Goal: Task Accomplishment & Management: Manage account settings

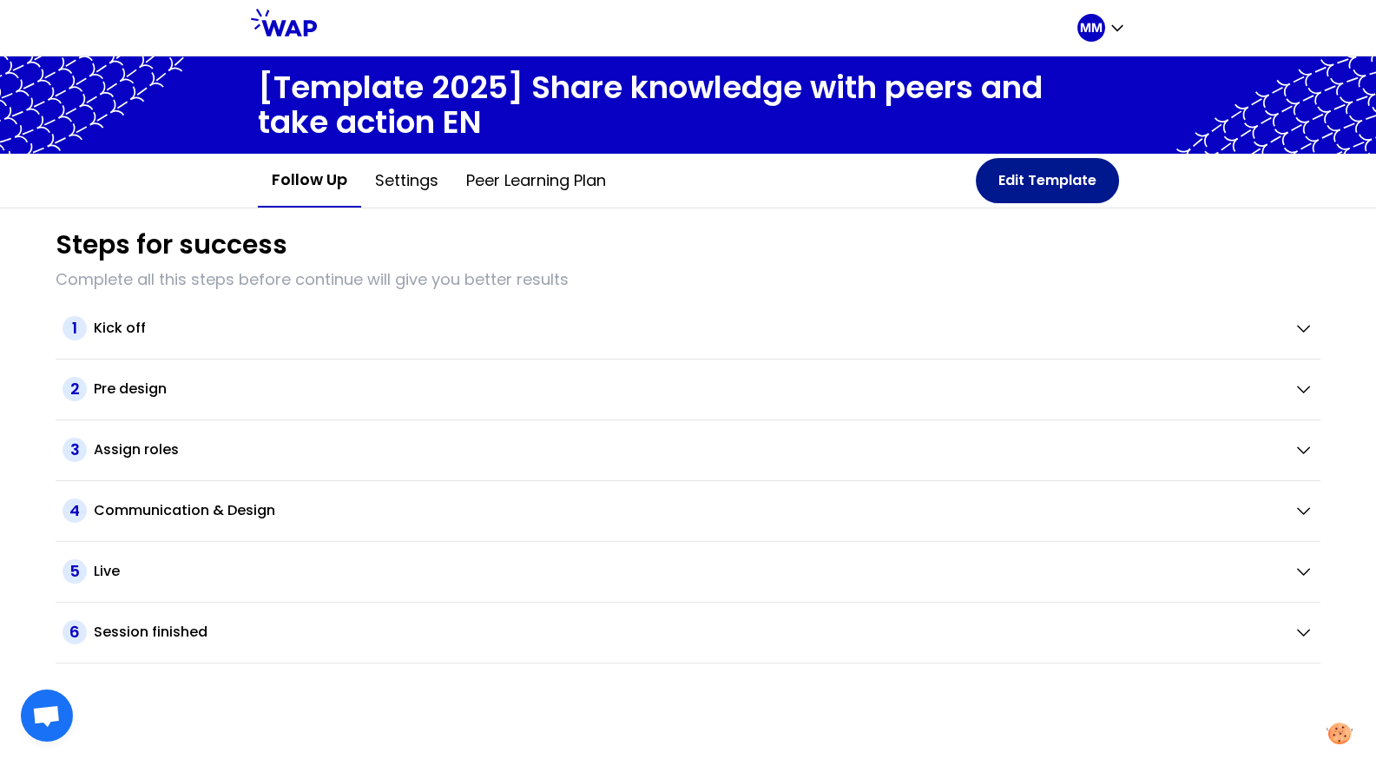
click at [1047, 184] on button "Edit Template" at bounding box center [1047, 180] width 143 height 45
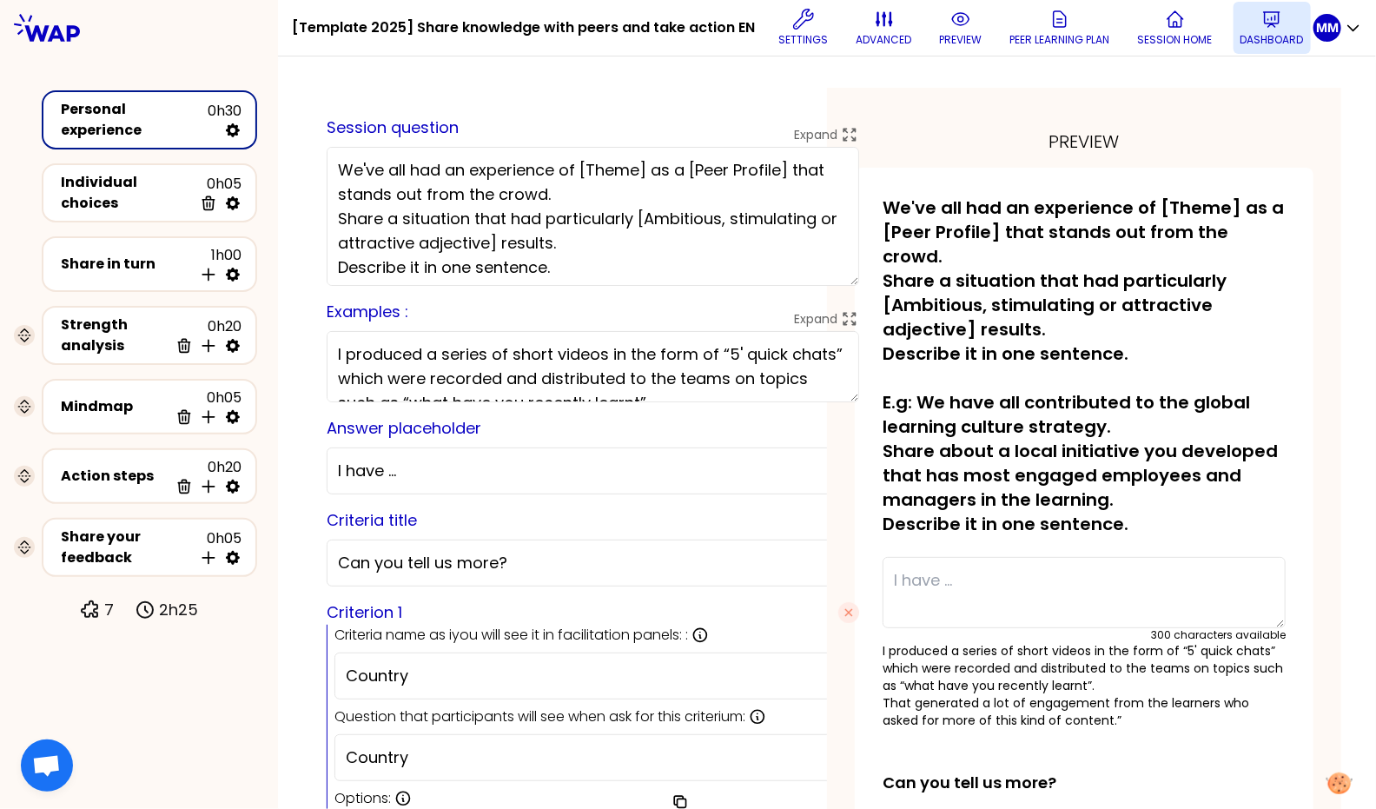
click at [1248, 37] on p "Dashboard" at bounding box center [1271, 40] width 63 height 14
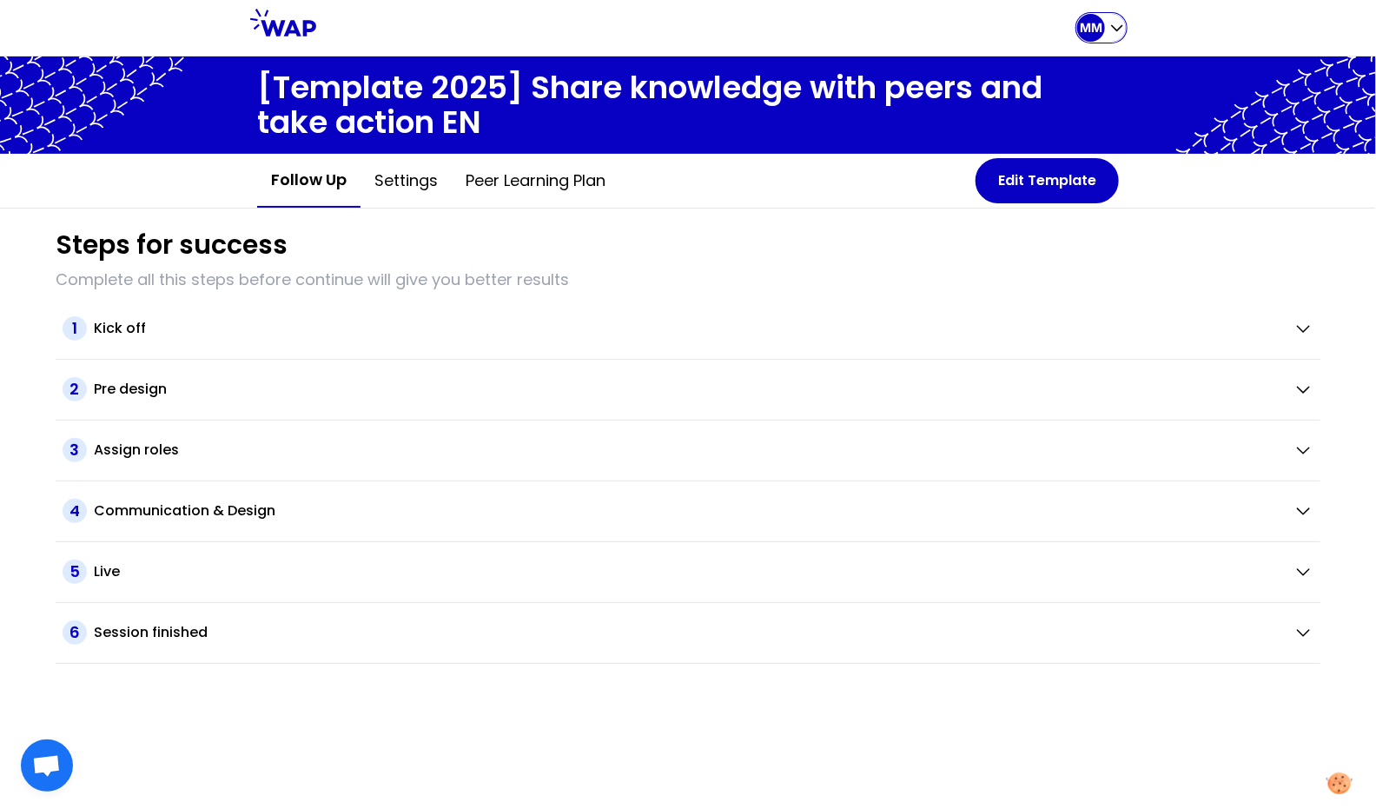
click at [1092, 31] on p "MM" at bounding box center [1090, 27] width 23 height 17
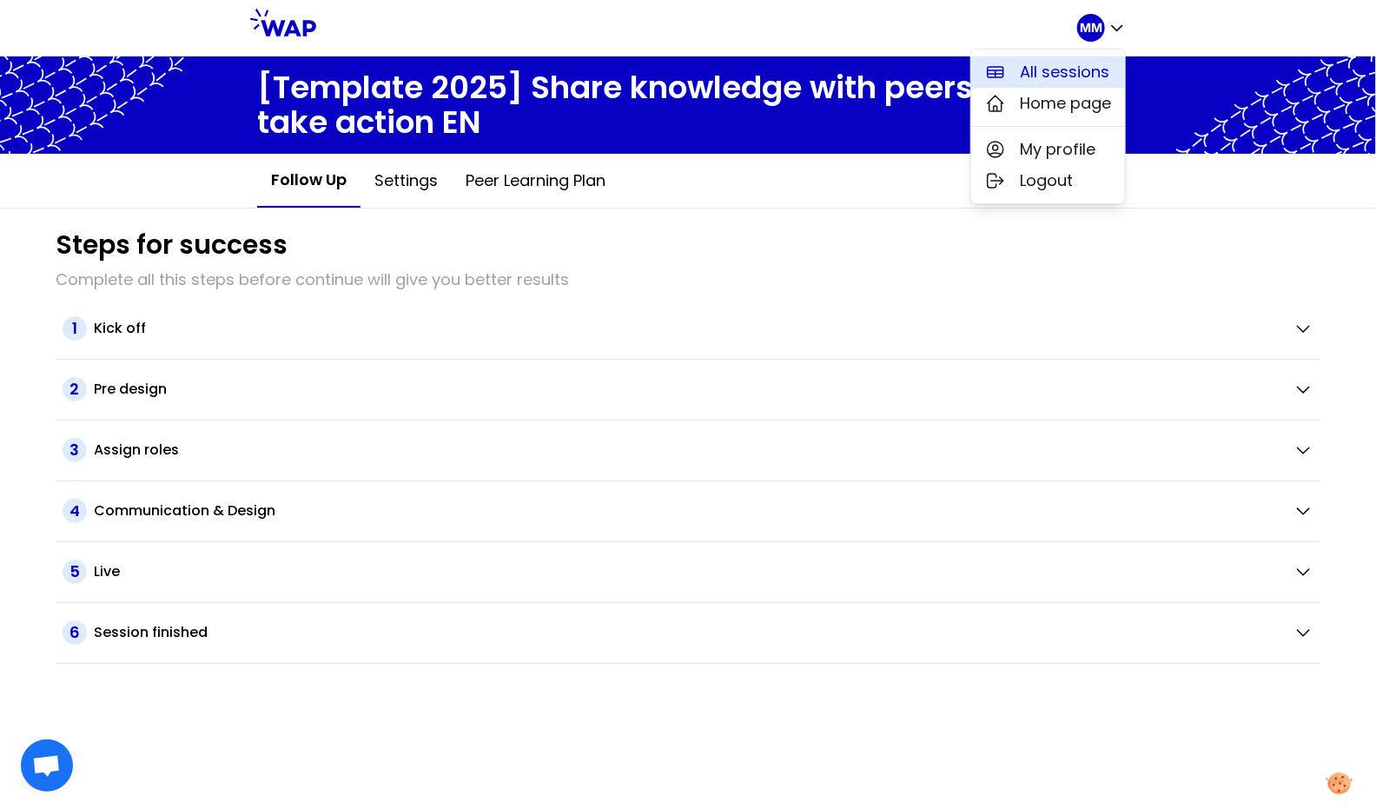
click at [1069, 69] on span "All sessions" at bounding box center [1064, 72] width 89 height 24
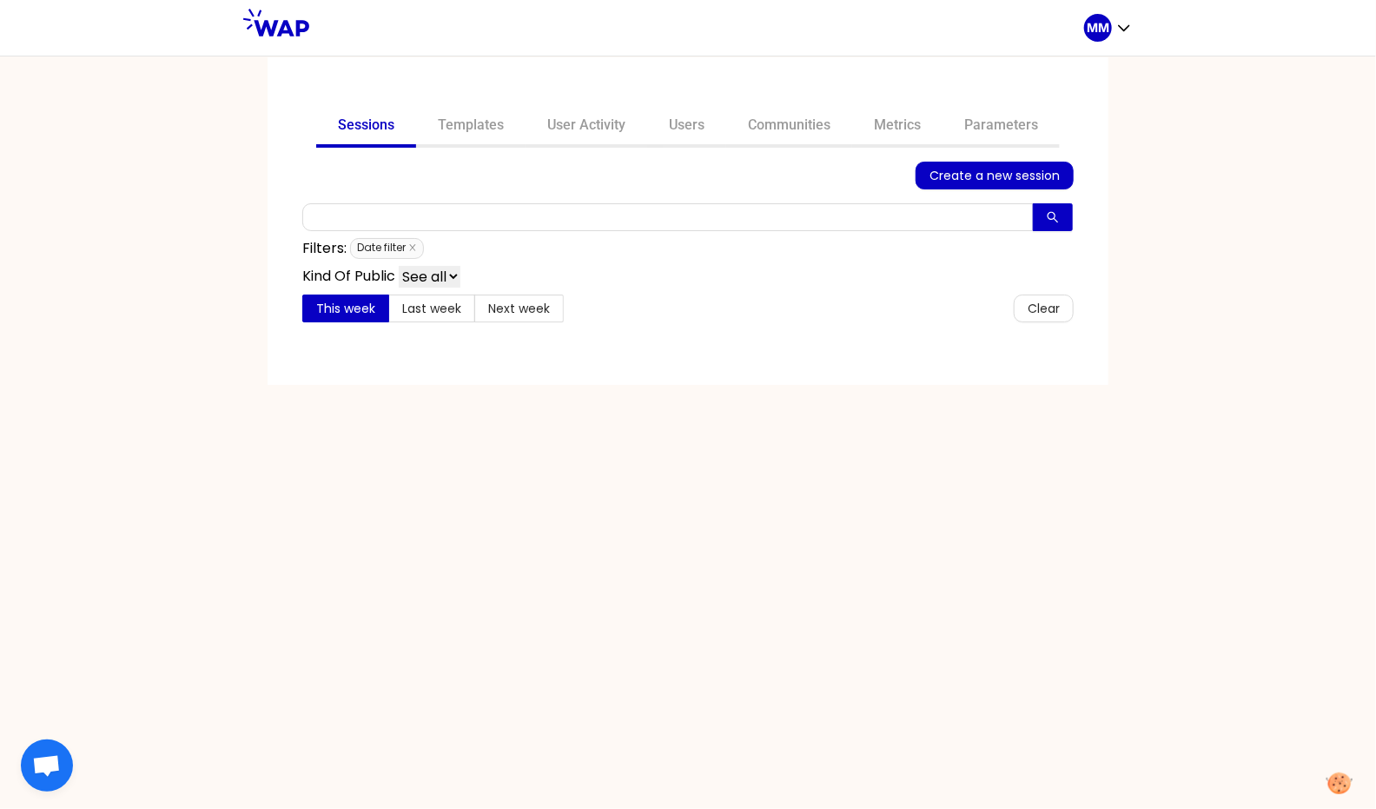
drag, startPoint x: 790, startPoint y: 129, endPoint x: 774, endPoint y: 147, distance: 24.6
click at [790, 129] on link "Communities" at bounding box center [789, 127] width 126 height 42
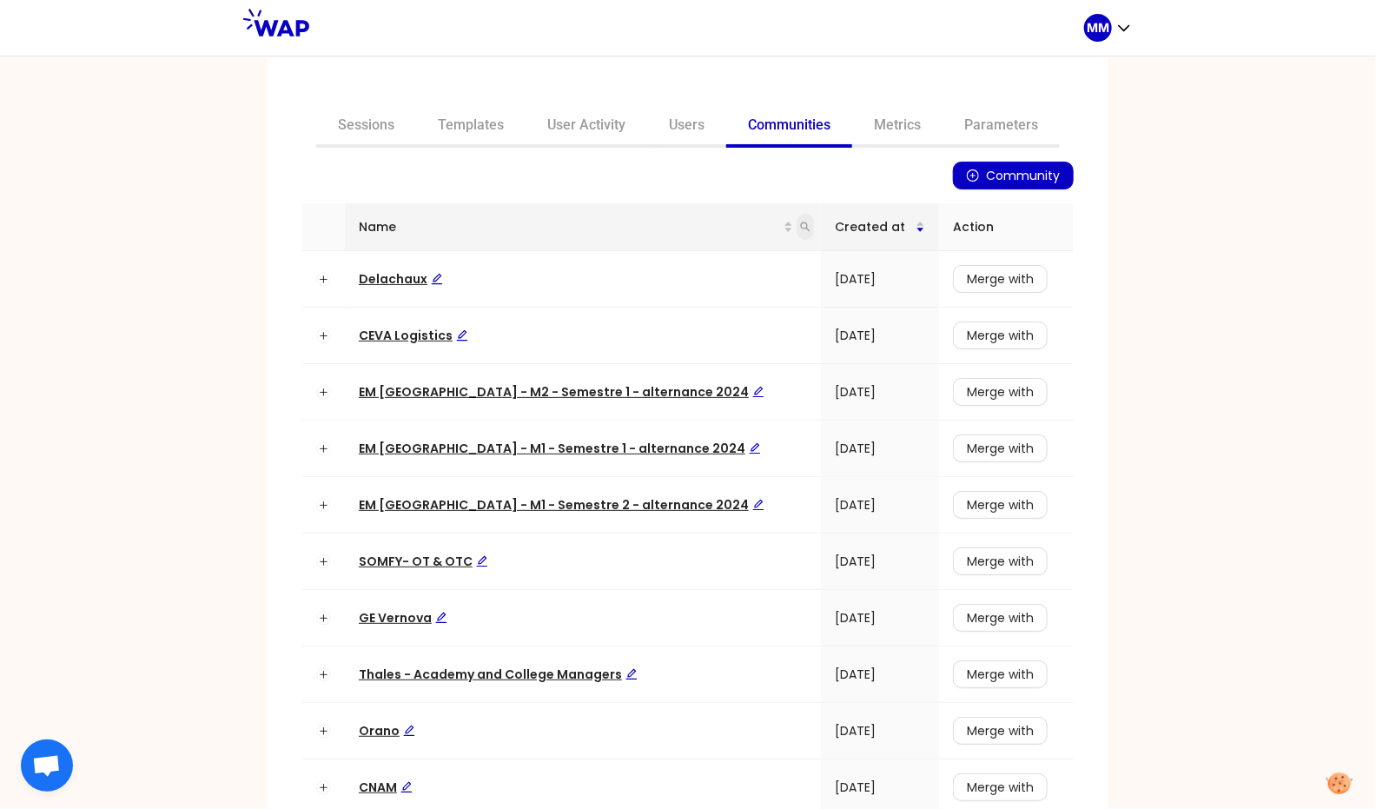
click at [800, 227] on icon "search" at bounding box center [805, 226] width 10 height 10
click at [398, 281] on span "Delachaux" at bounding box center [401, 278] width 84 height 17
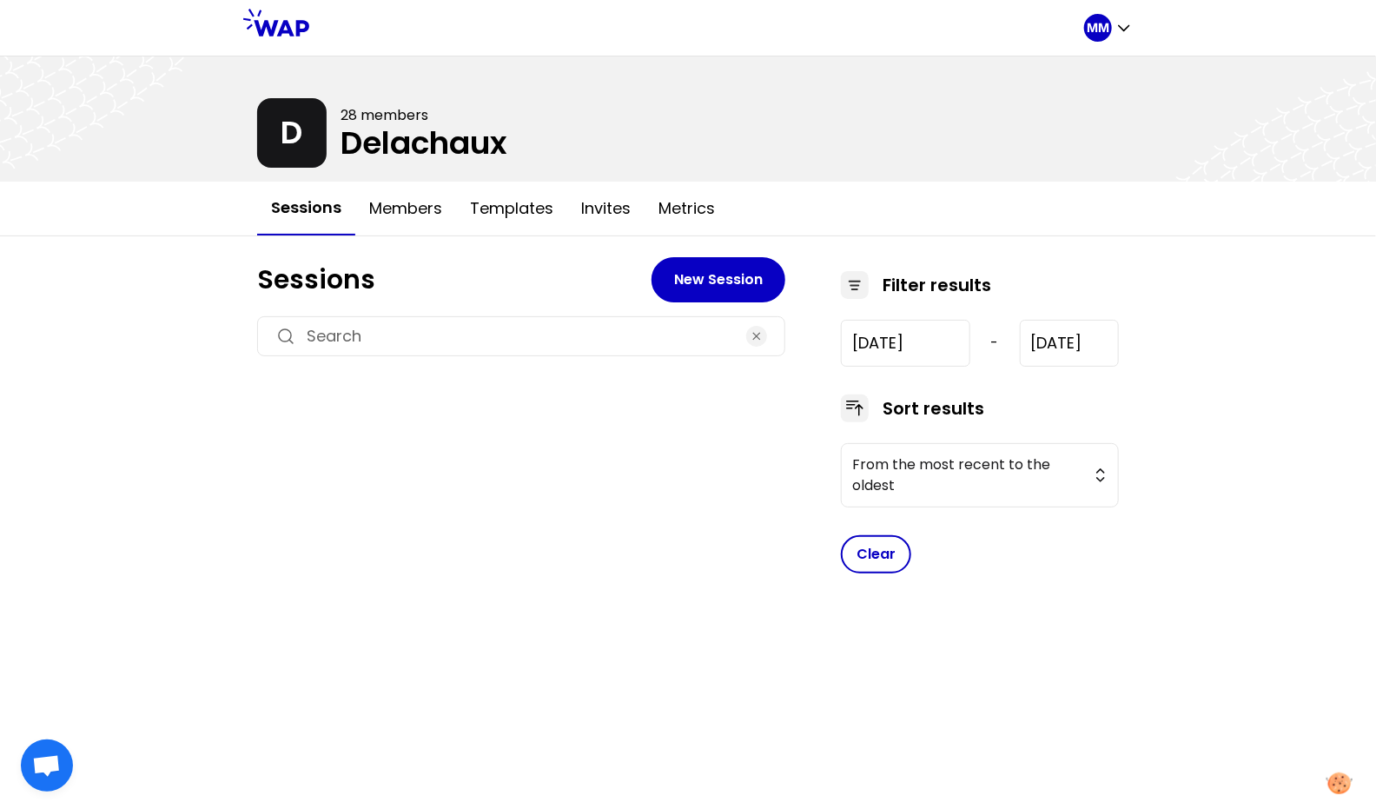
type input "2025-7-8"
click at [459, 428] on h3 "Identify and value all the ways we learn at work" at bounding box center [492, 438] width 426 height 24
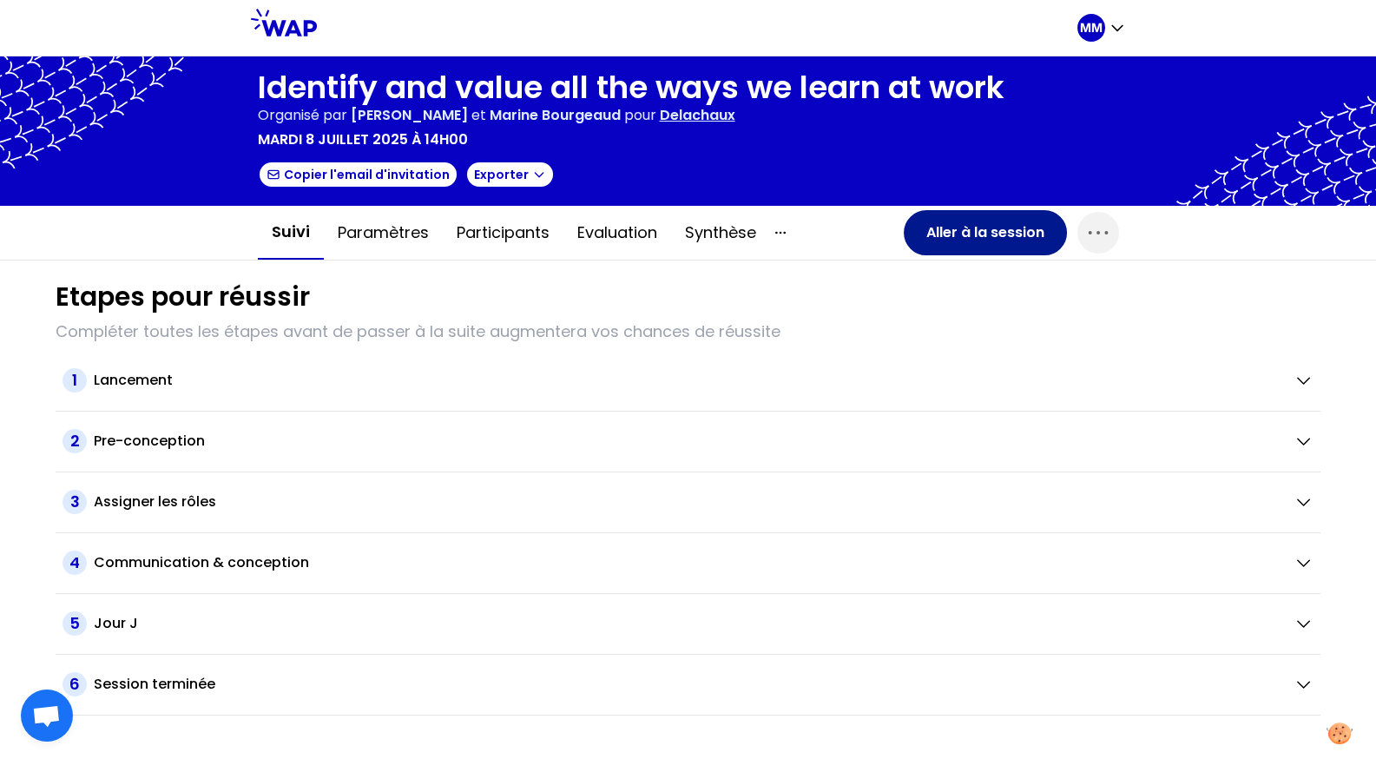
click at [975, 233] on button "Aller à la session" at bounding box center [985, 232] width 163 height 45
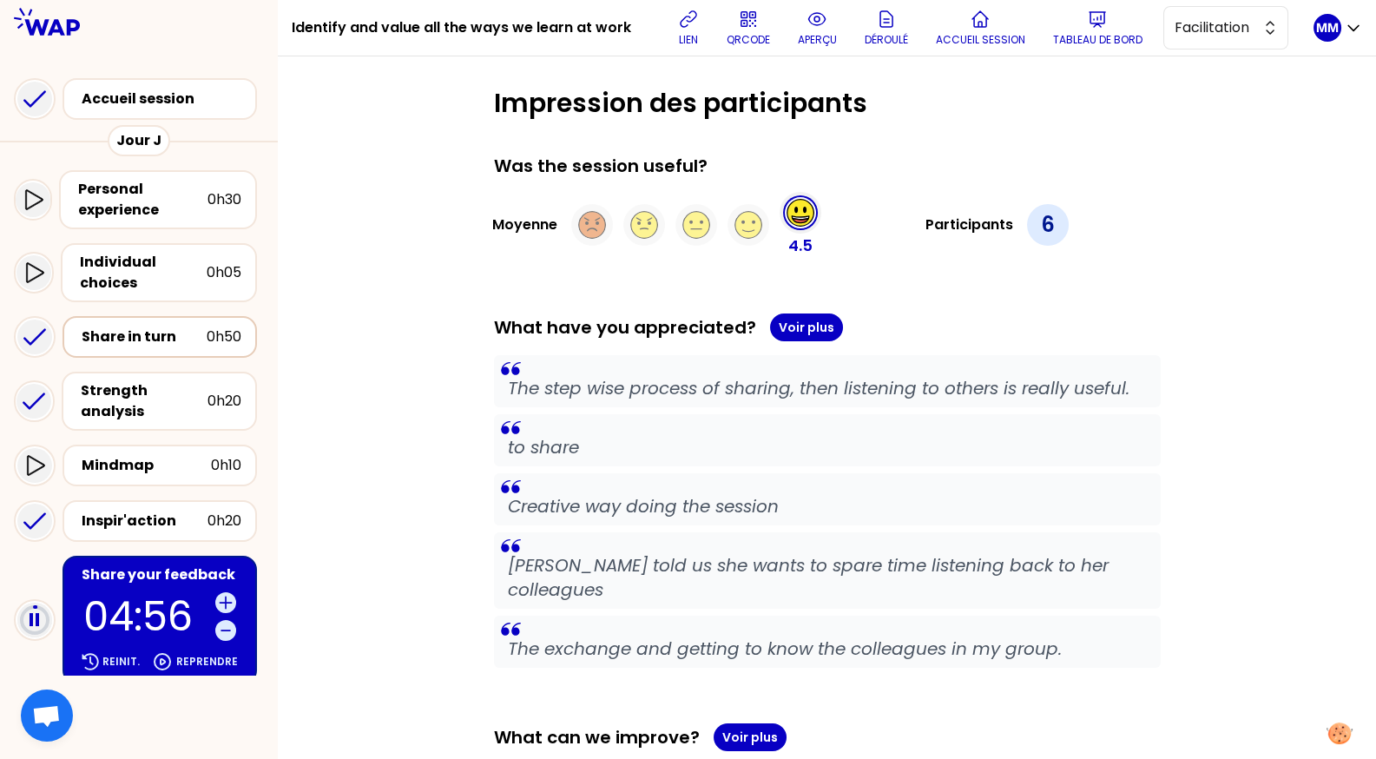
click at [143, 337] on div "Share in turn" at bounding box center [144, 337] width 125 height 21
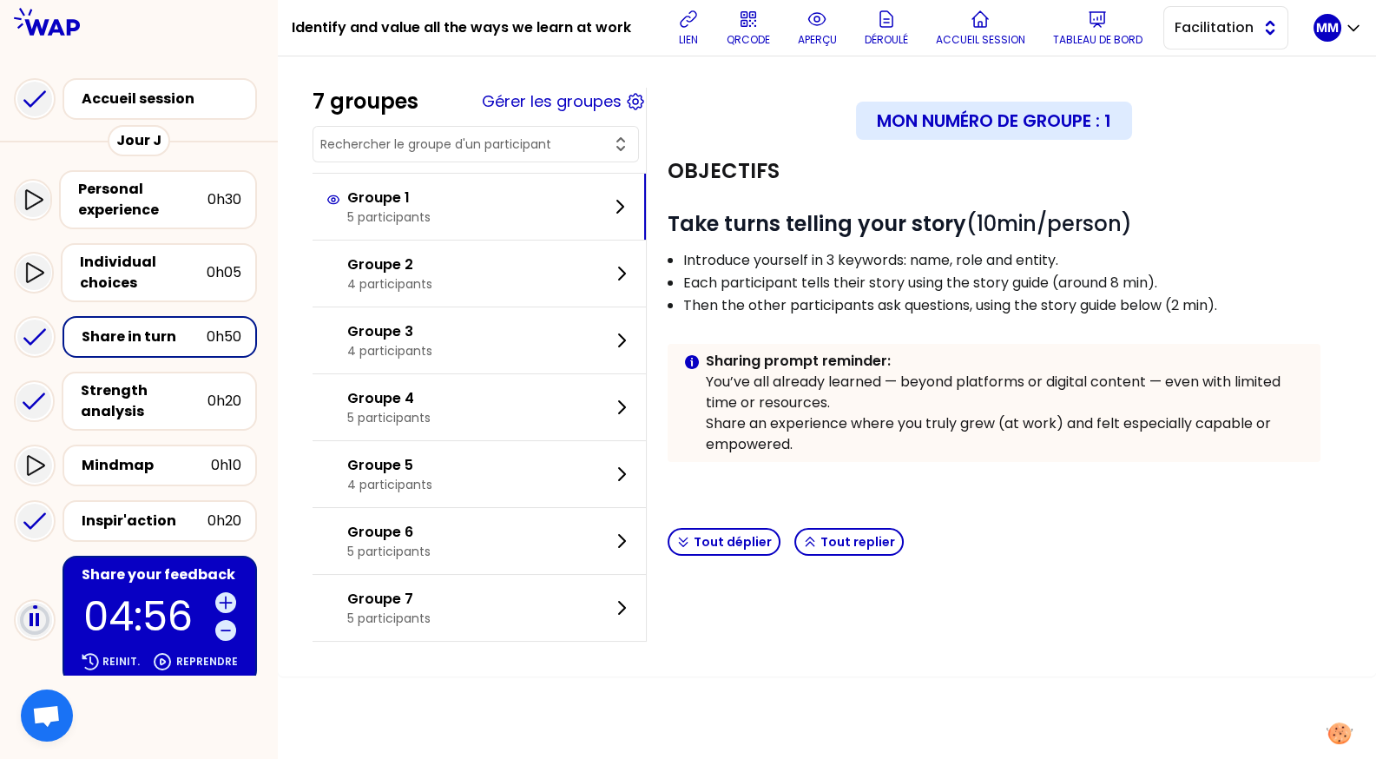
click at [1236, 24] on span "Facilitation" at bounding box center [1214, 27] width 78 height 21
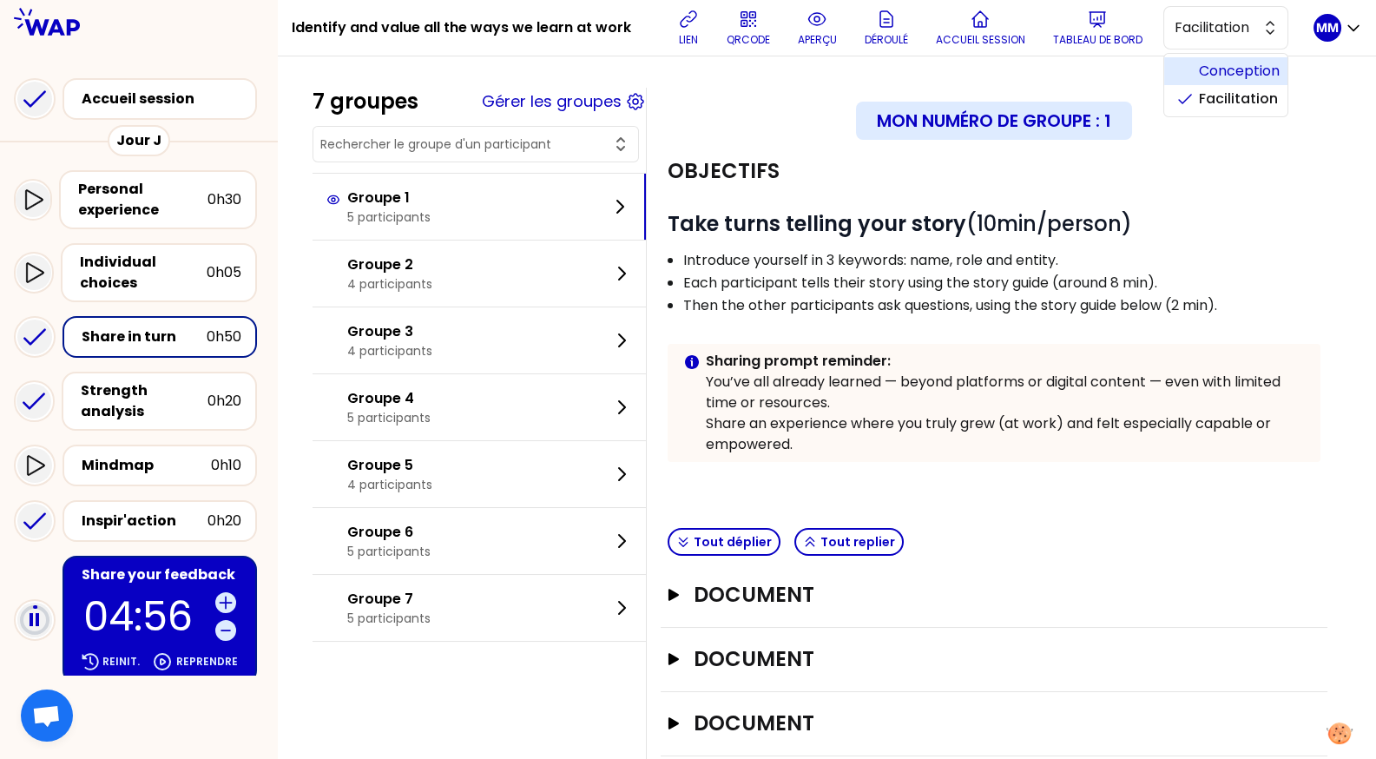
click at [1241, 66] on span "Conception" at bounding box center [1236, 71] width 75 height 21
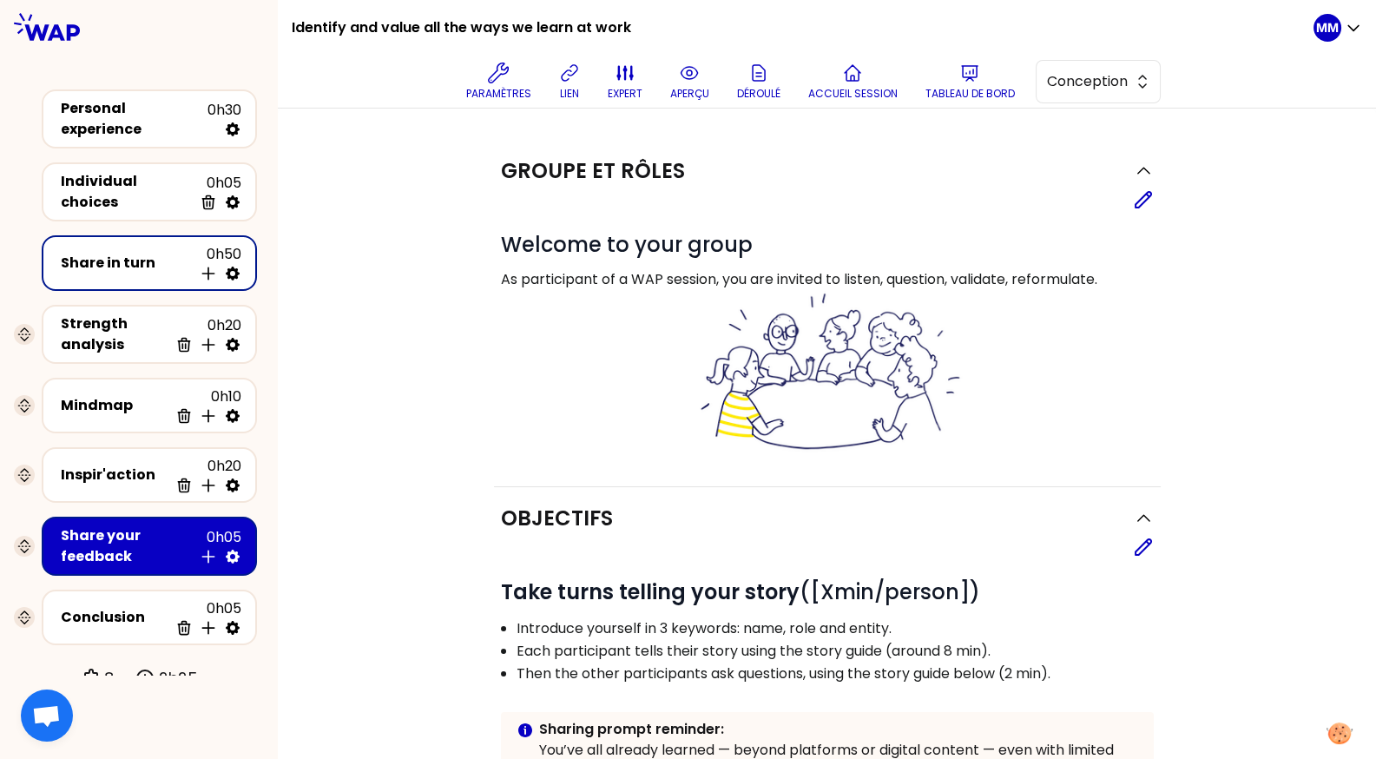
click at [236, 267] on icon at bounding box center [233, 274] width 14 height 14
select select "4"
select select "5"
select select "all"
select select "false"
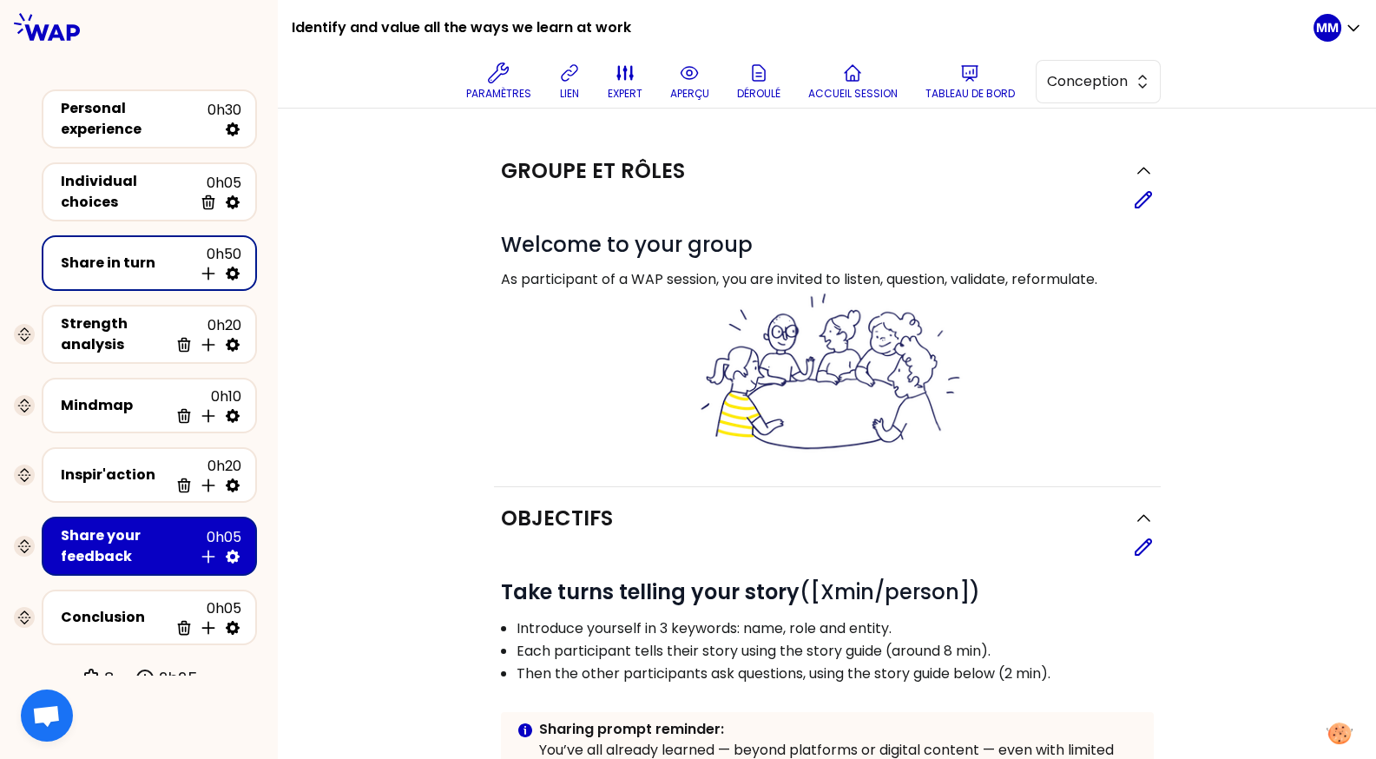
select select "Each"
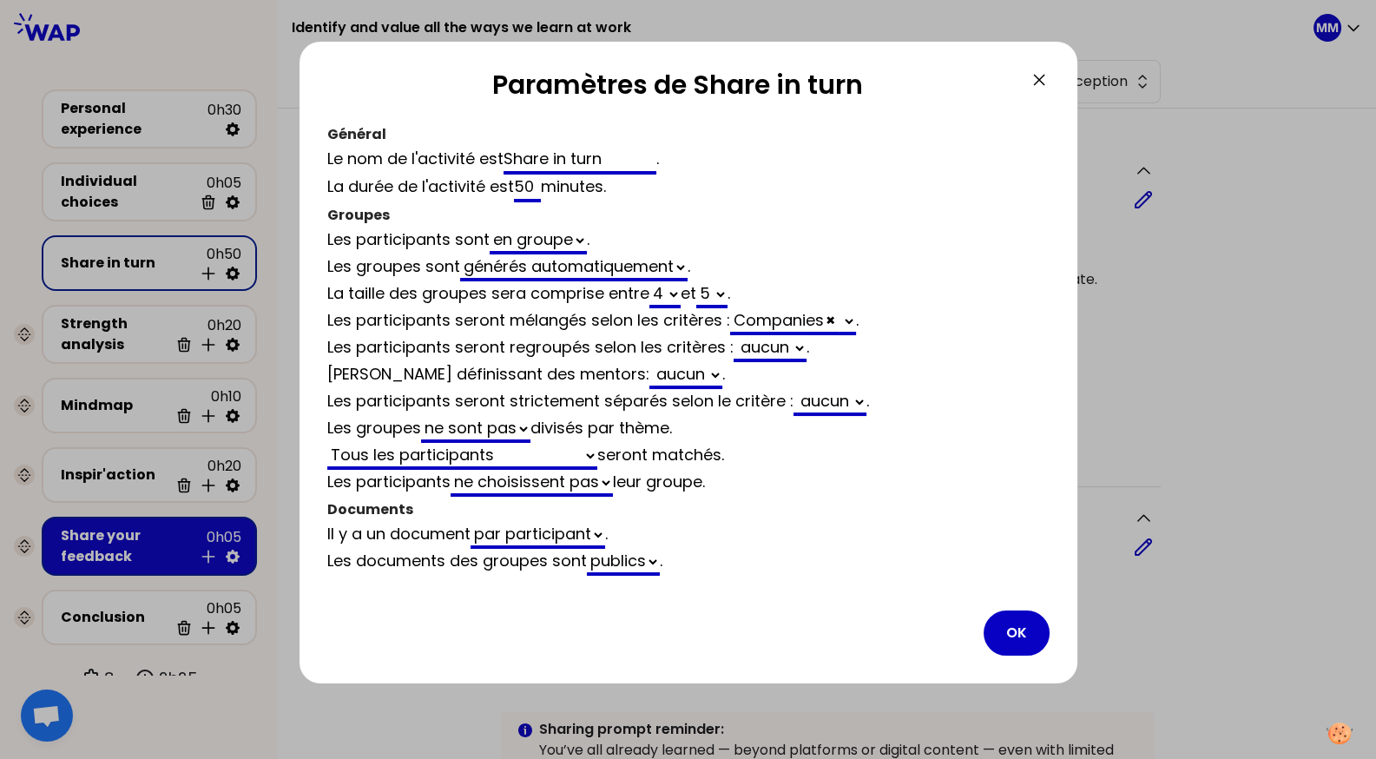
click at [1021, 624] on button "OK" at bounding box center [1017, 633] width 66 height 45
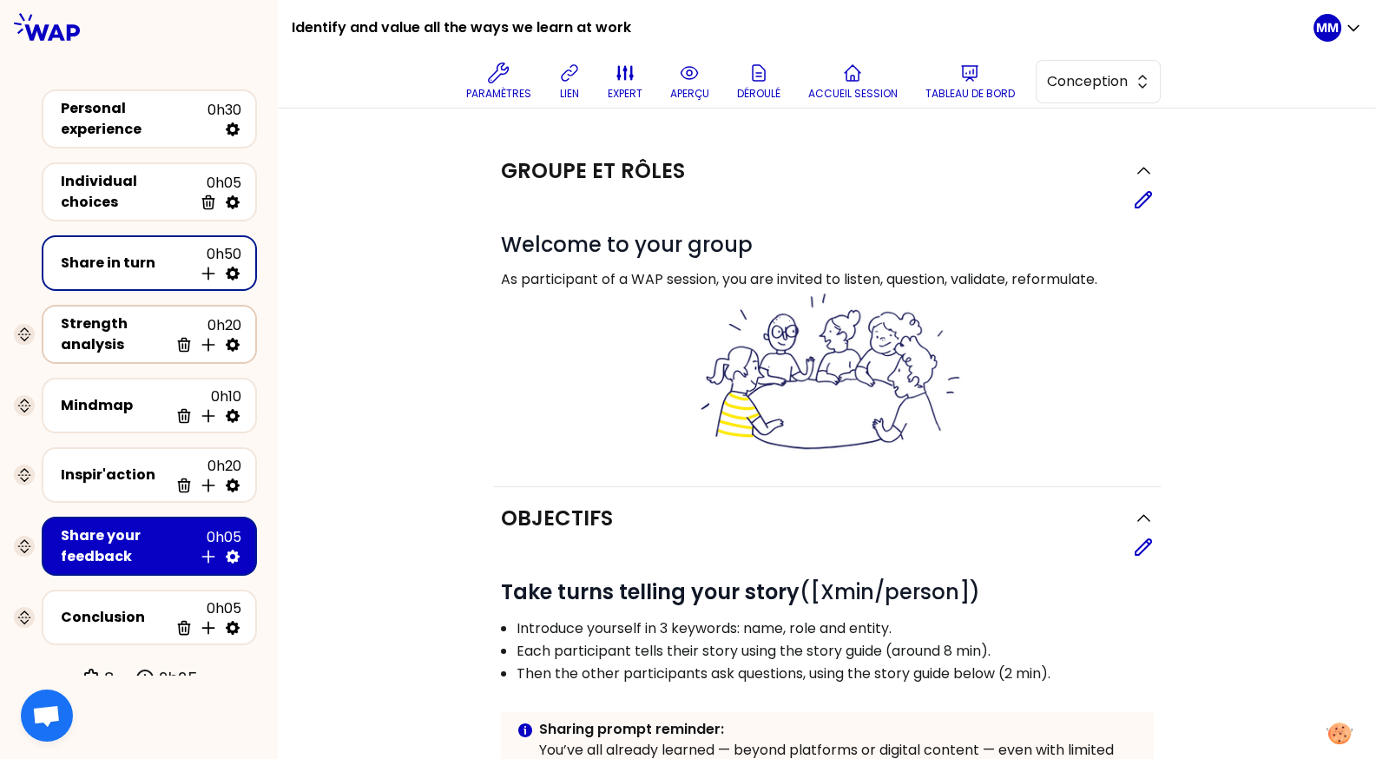
click at [123, 329] on div "Strength analysis" at bounding box center [115, 335] width 108 height 42
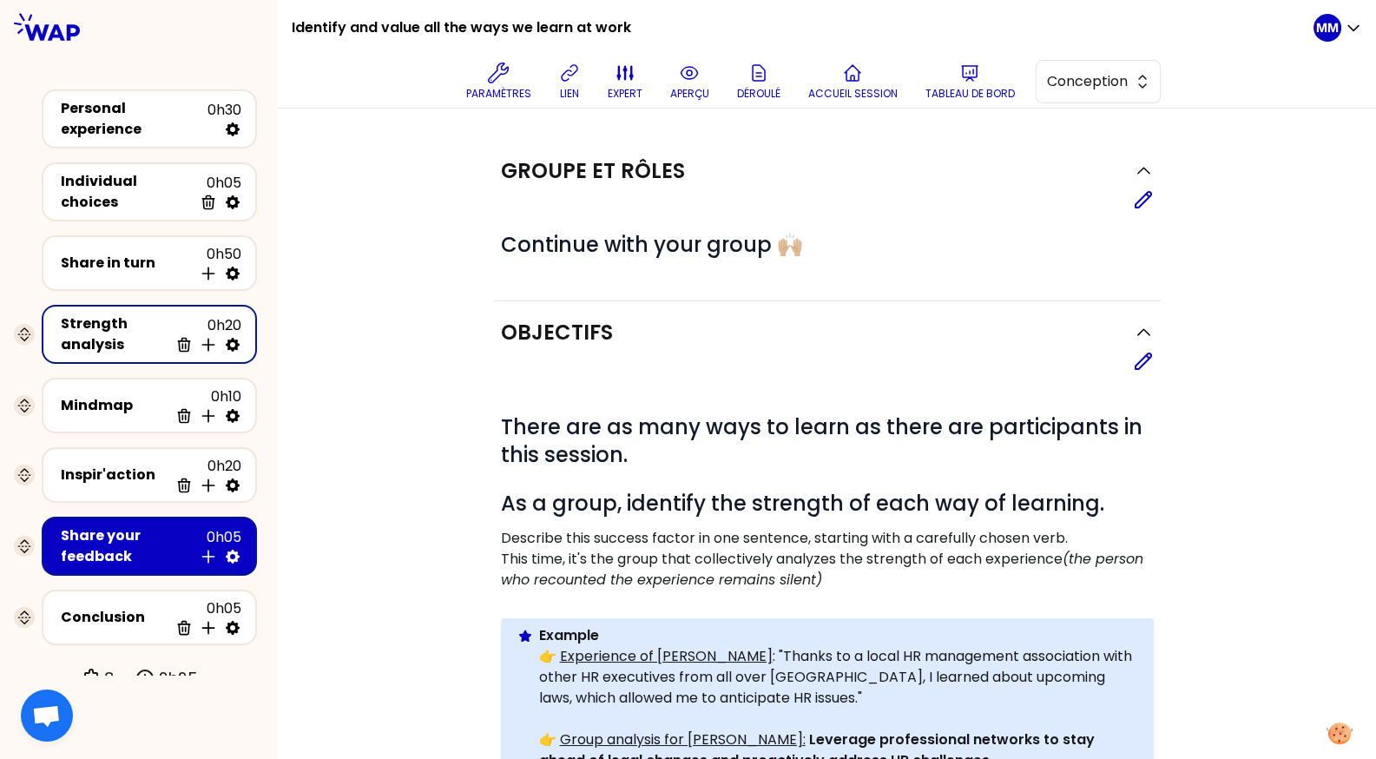
click at [231, 337] on icon at bounding box center [232, 344] width 17 height 17
select select "same_as"
select select "false"
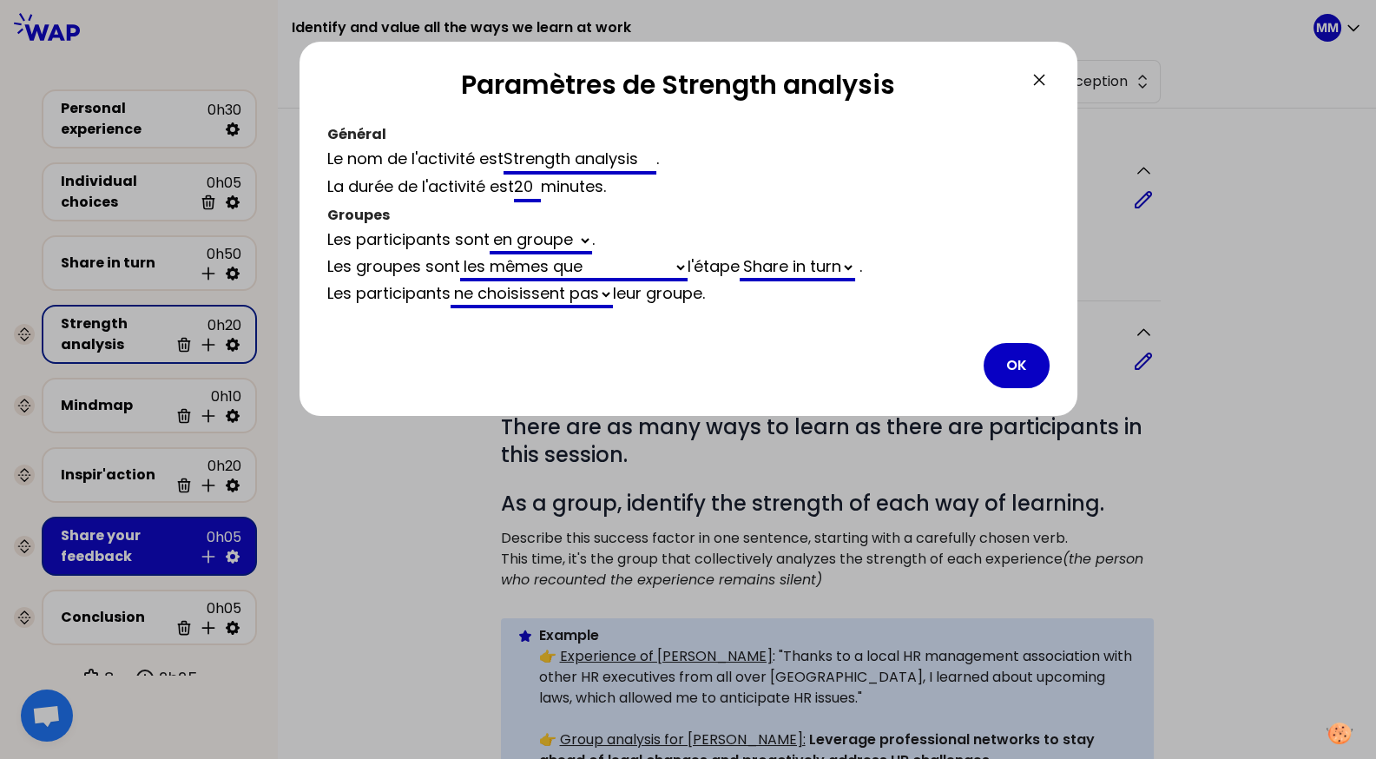
drag, startPoint x: 1006, startPoint y: 366, endPoint x: 872, endPoint y: 333, distance: 137.8
click at [1006, 366] on button "OK" at bounding box center [1017, 365] width 66 height 45
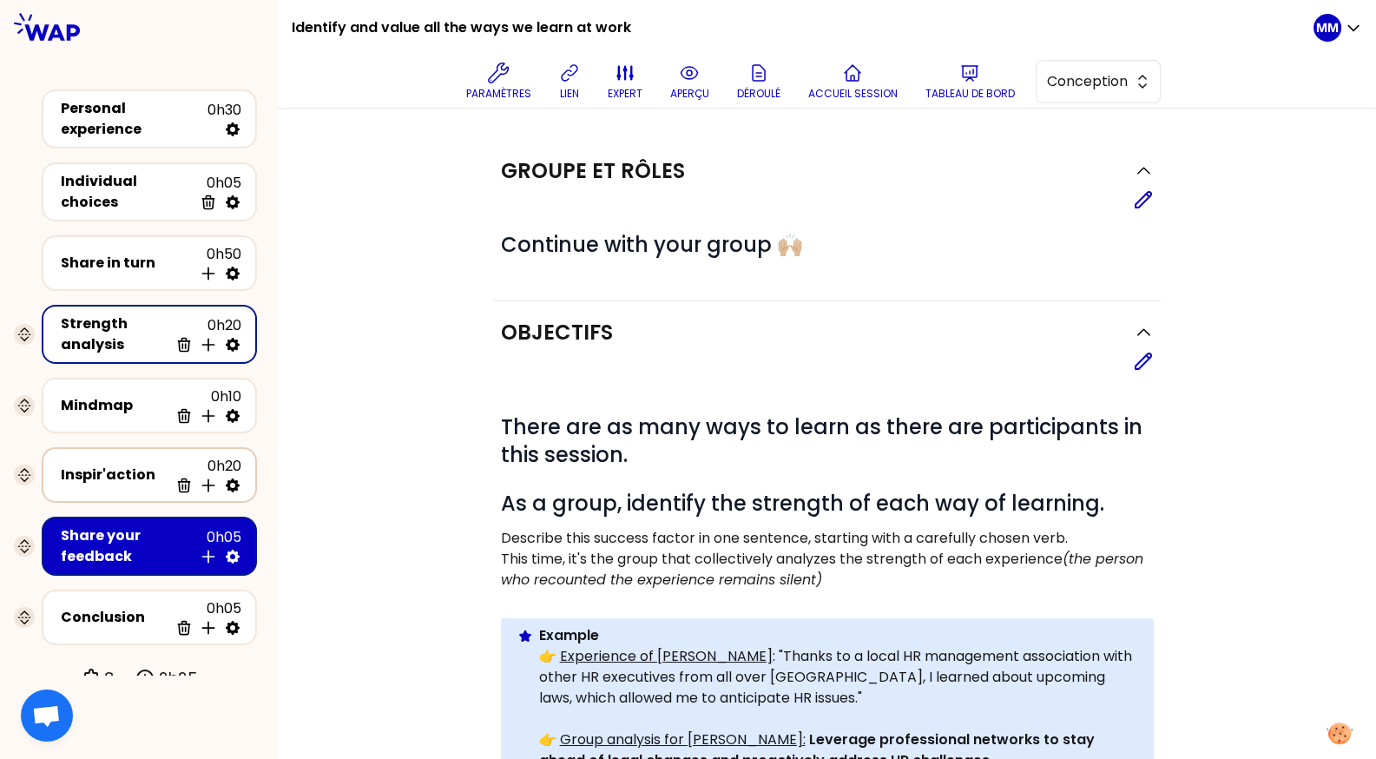
click at [133, 476] on div "Inspir'action" at bounding box center [115, 475] width 108 height 21
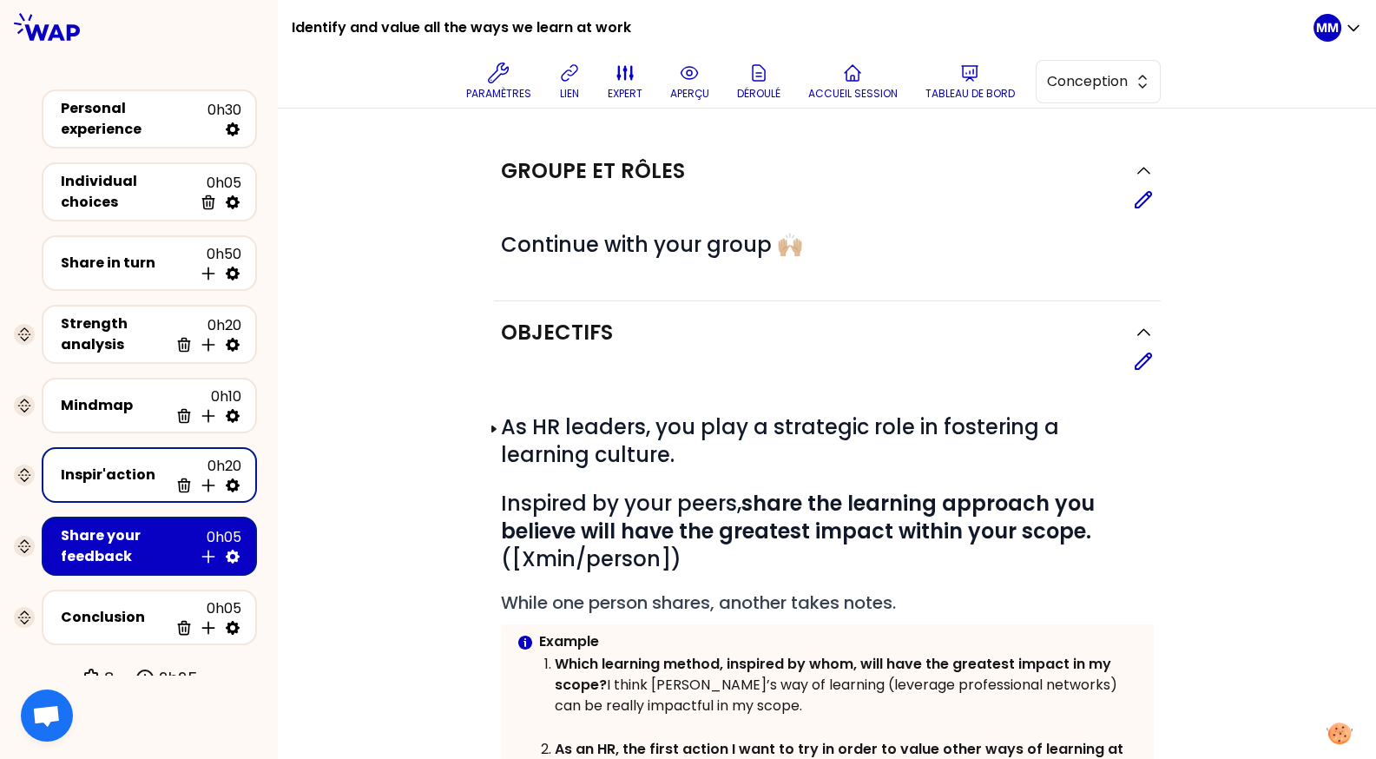
click at [233, 479] on icon at bounding box center [232, 485] width 17 height 17
select select "same_as"
select select "share"
select select "false"
select select "Each"
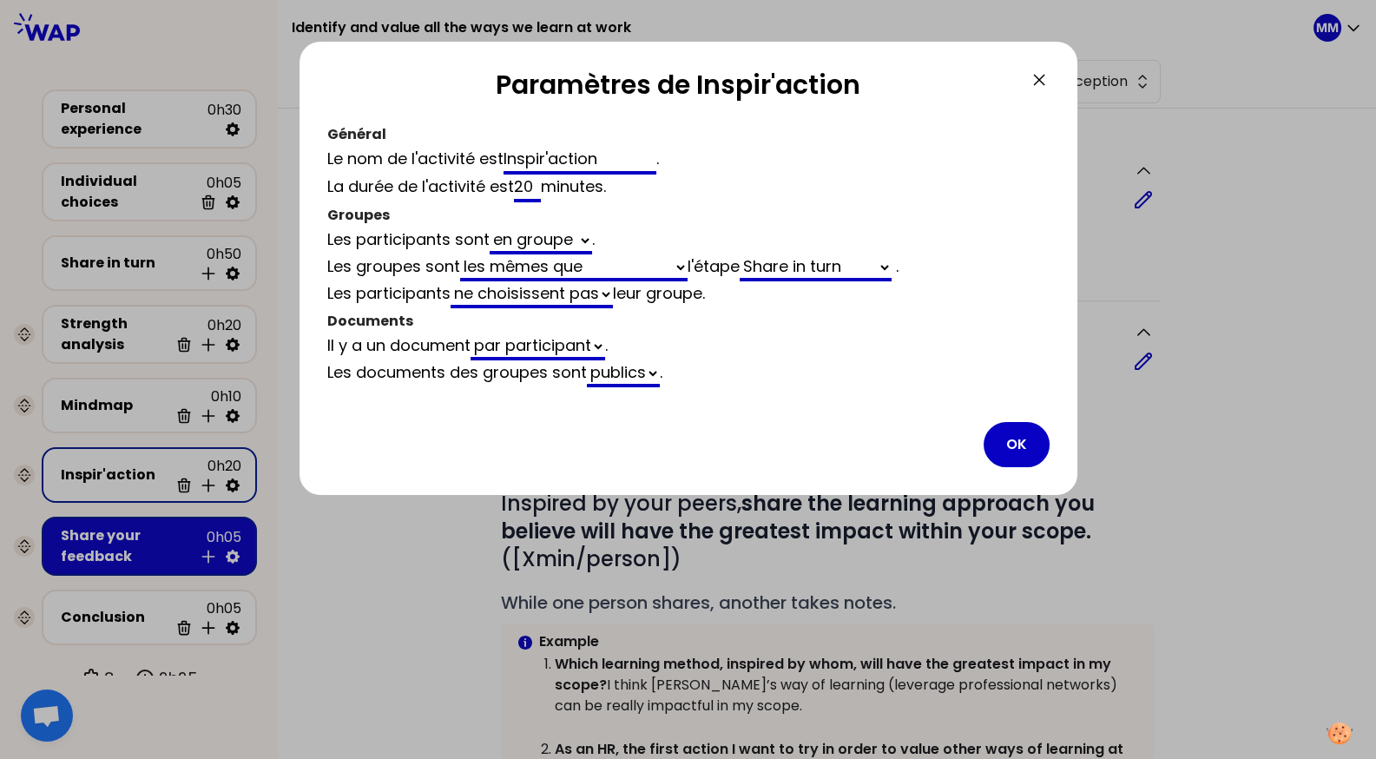
click at [601, 268] on select "générés automatiquement les mêmes que vides" at bounding box center [574, 267] width 228 height 27
select select "same_as"
select select "4"
select select "5"
select select "activity"
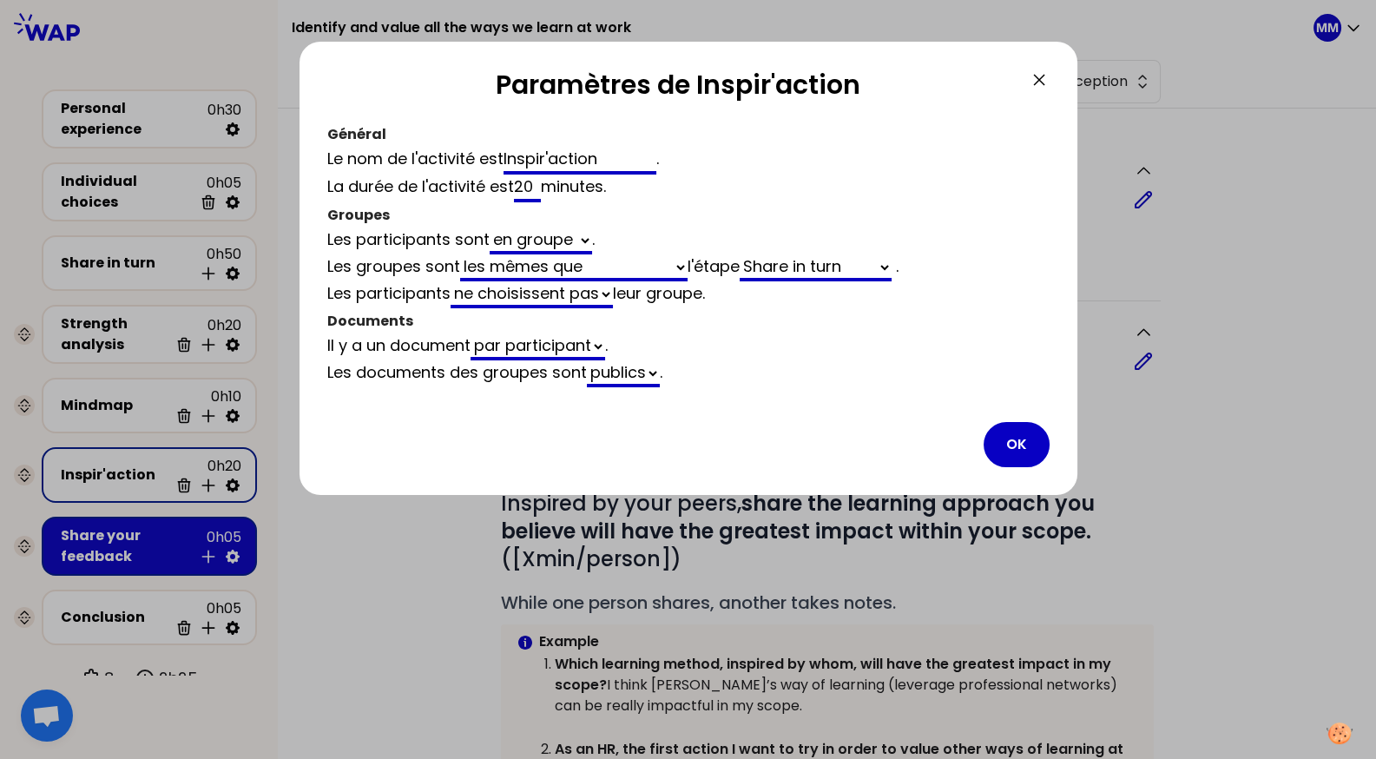
select select "share"
select select "false"
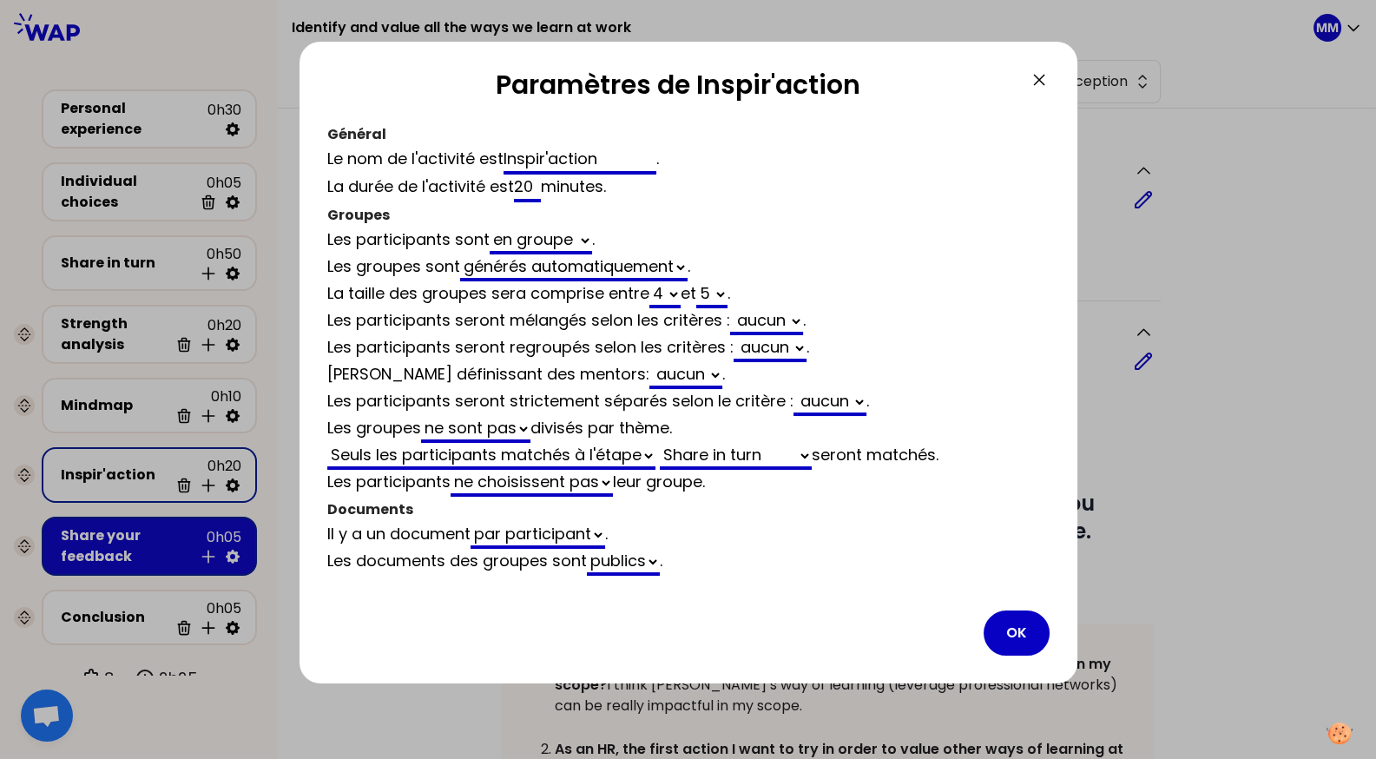
click at [644, 263] on select "générés automatiquement les mêmes que vides" at bounding box center [574, 267] width 228 height 27
select select "same_as"
select select "false"
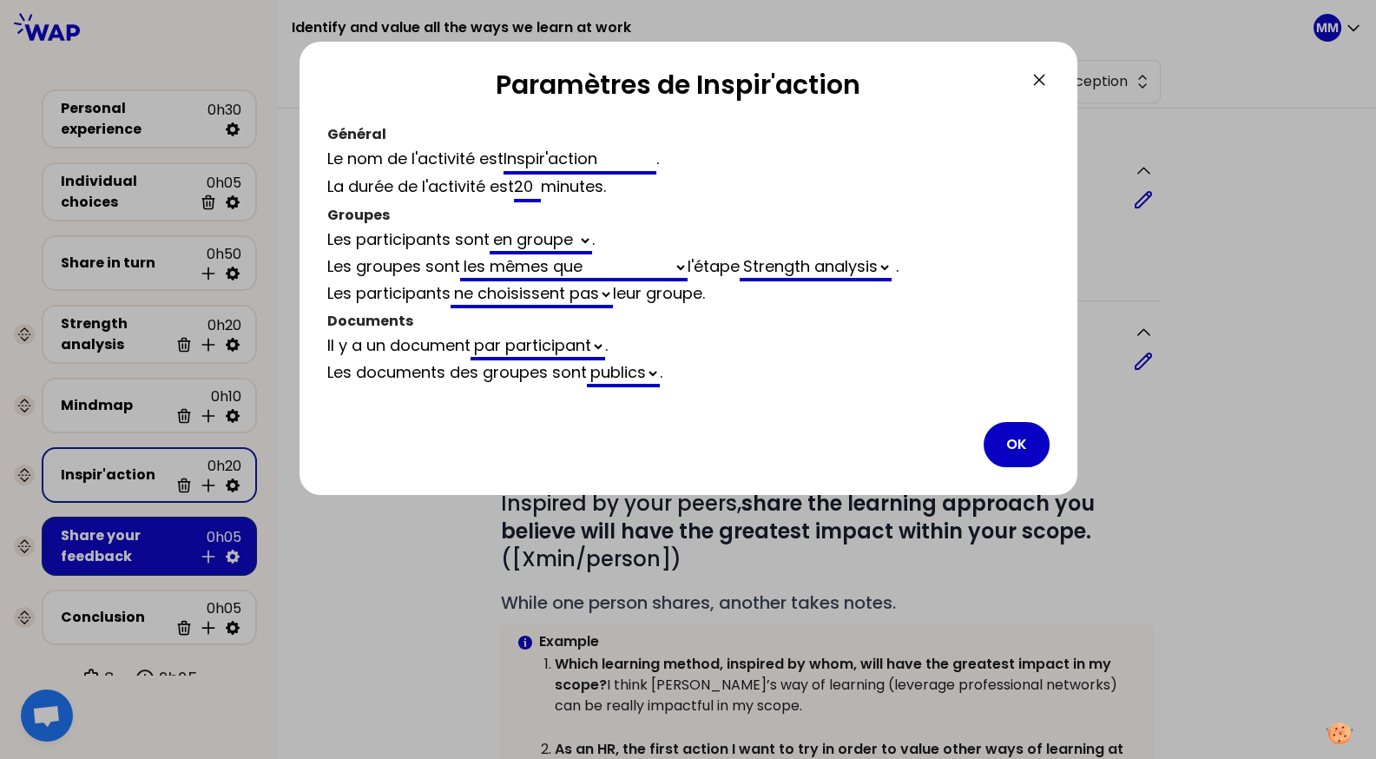
click at [1033, 433] on button "OK" at bounding box center [1017, 444] width 66 height 45
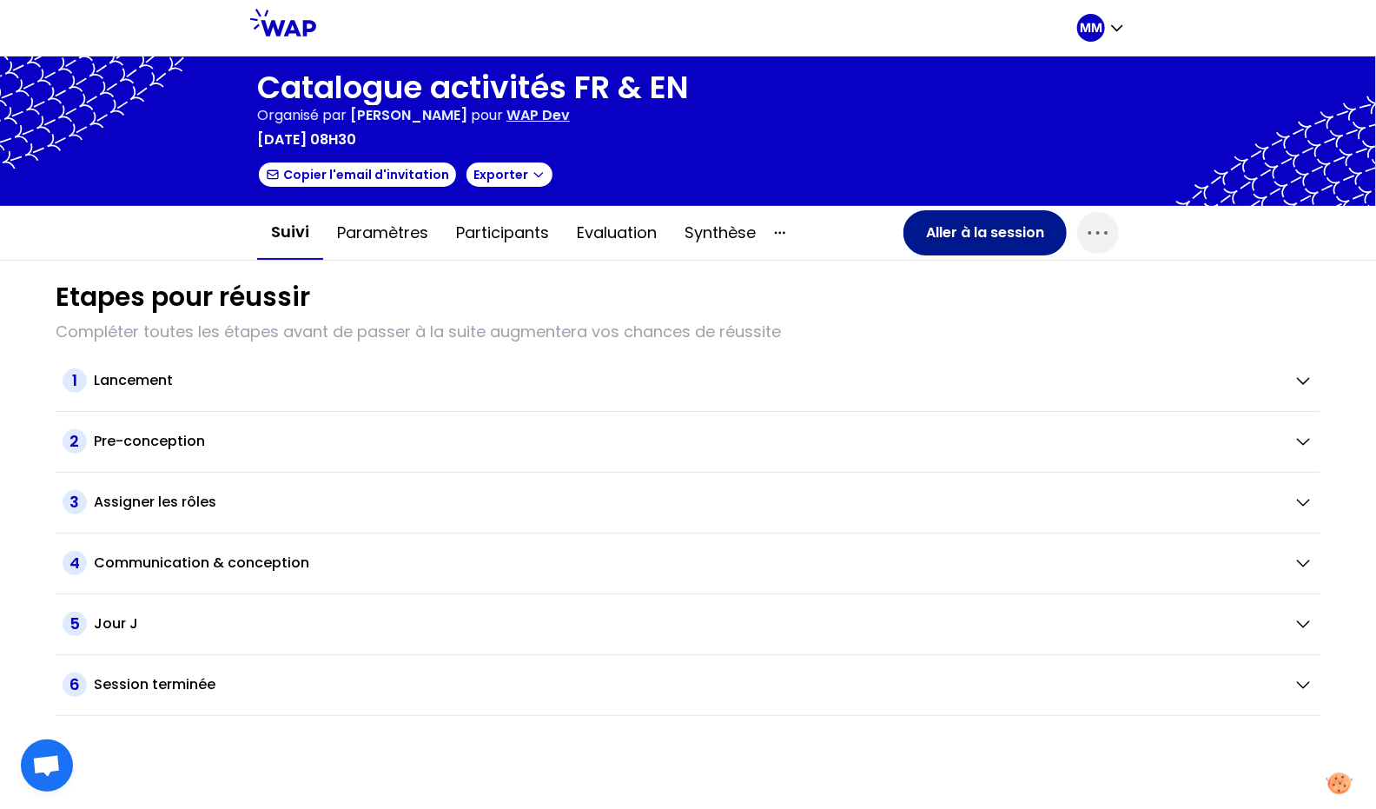
click at [1020, 231] on button "Aller à la session" at bounding box center [984, 232] width 163 height 45
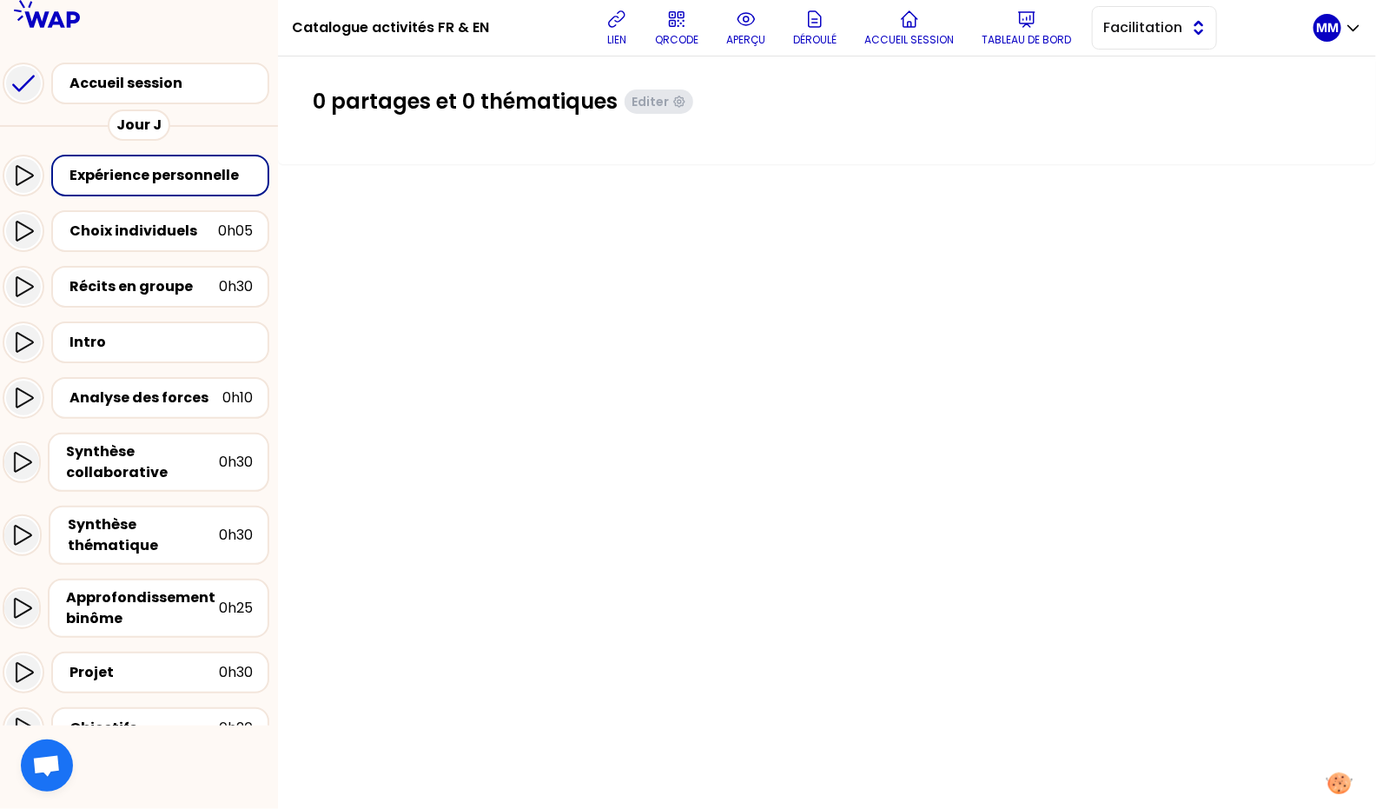
click at [1174, 23] on span "Facilitation" at bounding box center [1142, 27] width 78 height 21
drag, startPoint x: 1178, startPoint y: 69, endPoint x: 167, endPoint y: 301, distance: 1037.1
click at [1178, 69] on span "Conception" at bounding box center [1164, 71] width 75 height 21
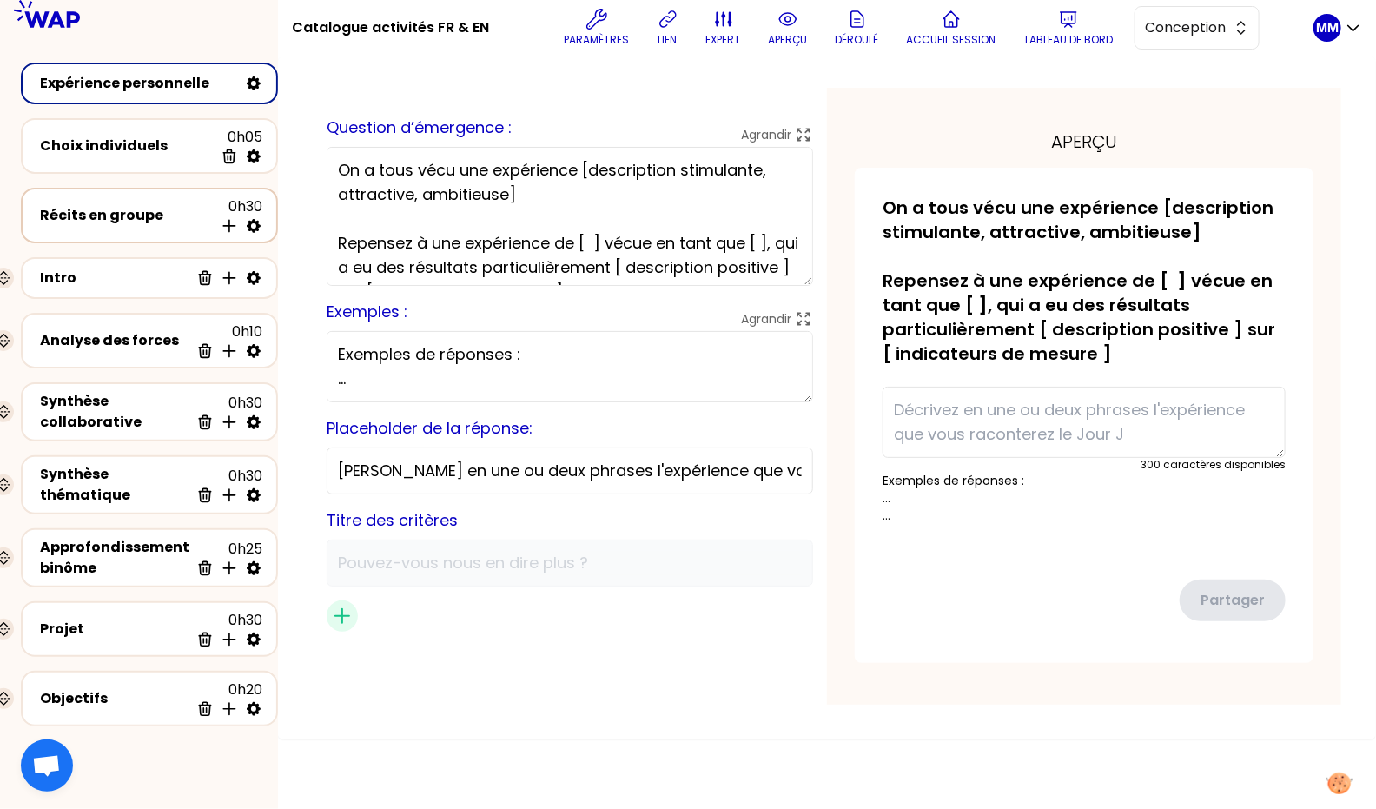
click at [140, 221] on div "Récits en groupe" at bounding box center [127, 215] width 174 height 21
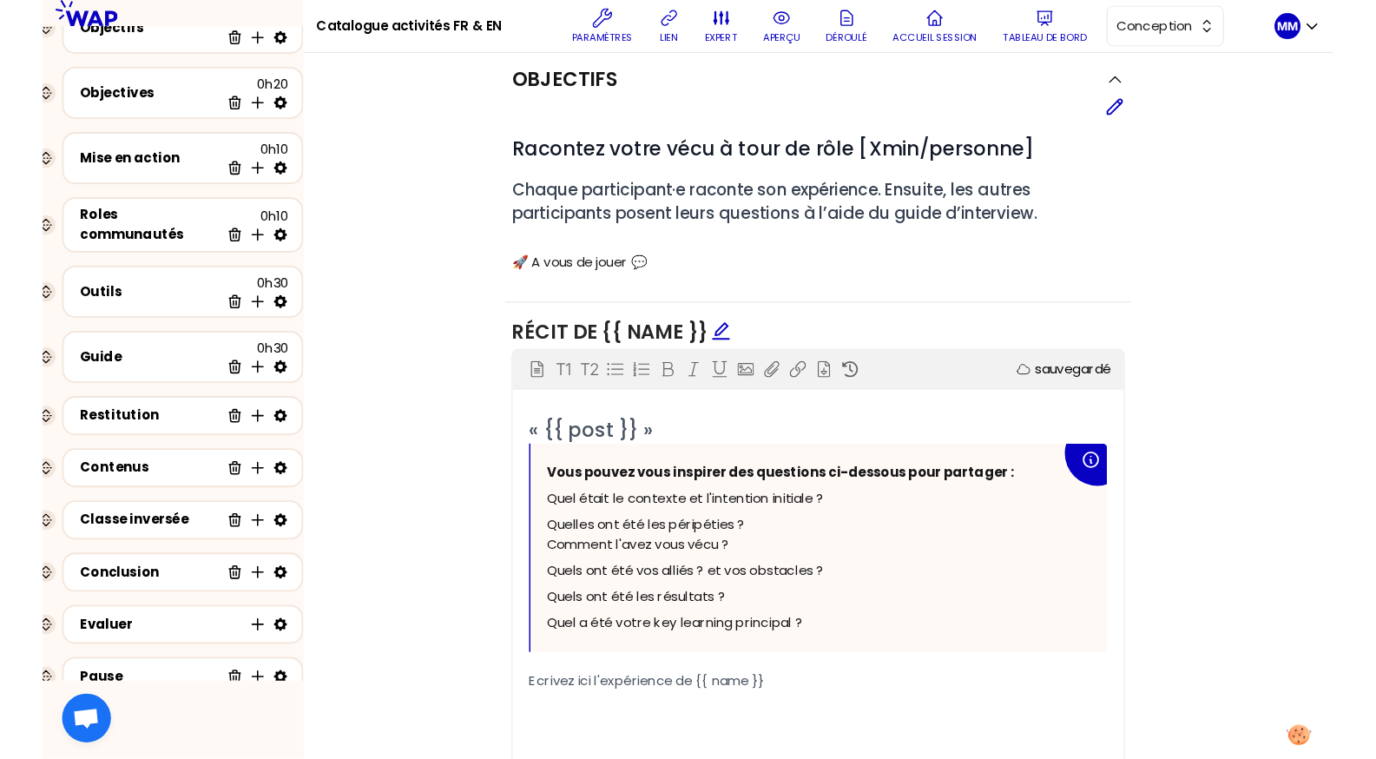
scroll to position [709, 0]
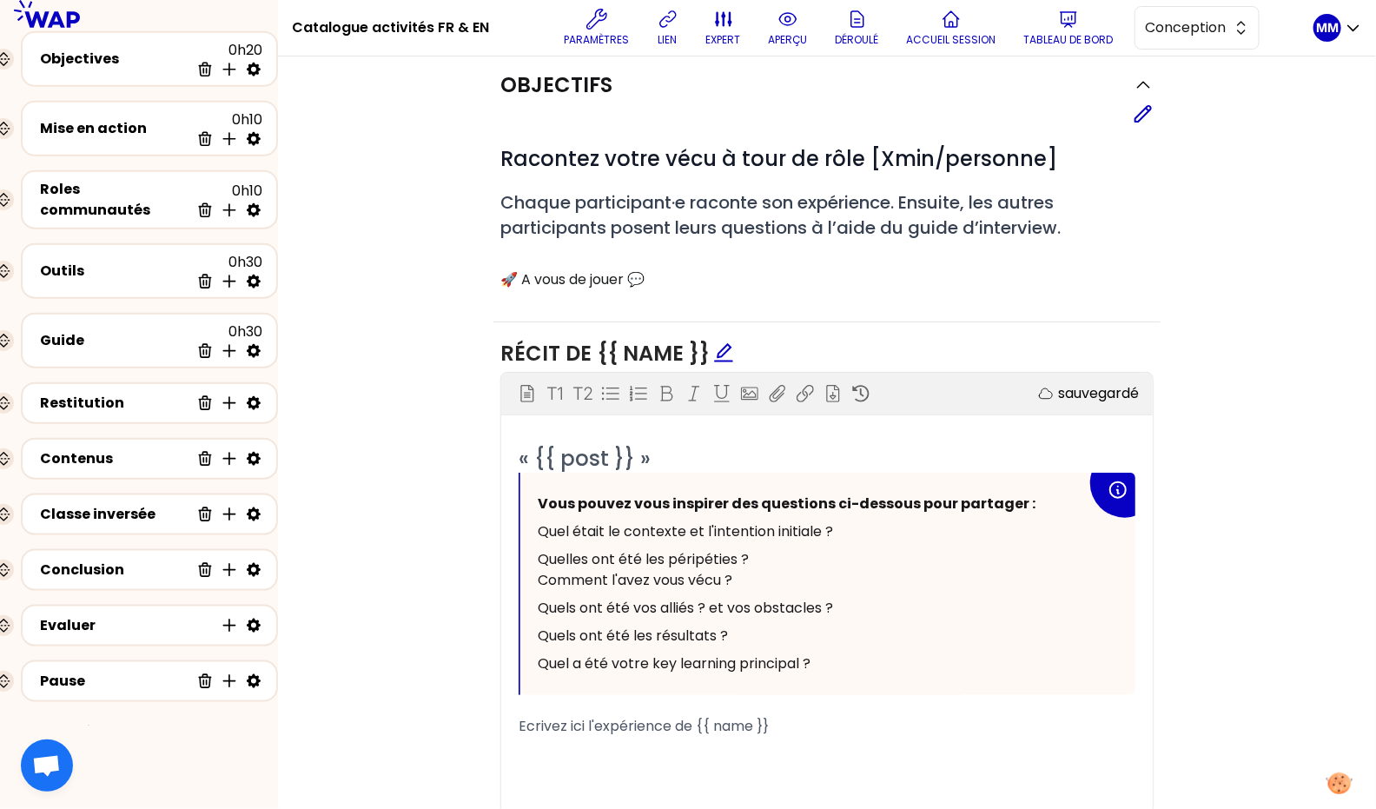
click at [1179, 195] on div "Objectifs Editer # Racontez votre vécu à tour de rôle [Xmin/personne] # Chaque …" at bounding box center [827, 536] width 1028 height 965
click at [755, 29] on div "Paramètres lien expert aperçu Déroulé Accueil session Tableau de bord Conception" at bounding box center [908, 28] width 810 height 52
click at [1064, 28] on icon at bounding box center [1068, 19] width 21 height 21
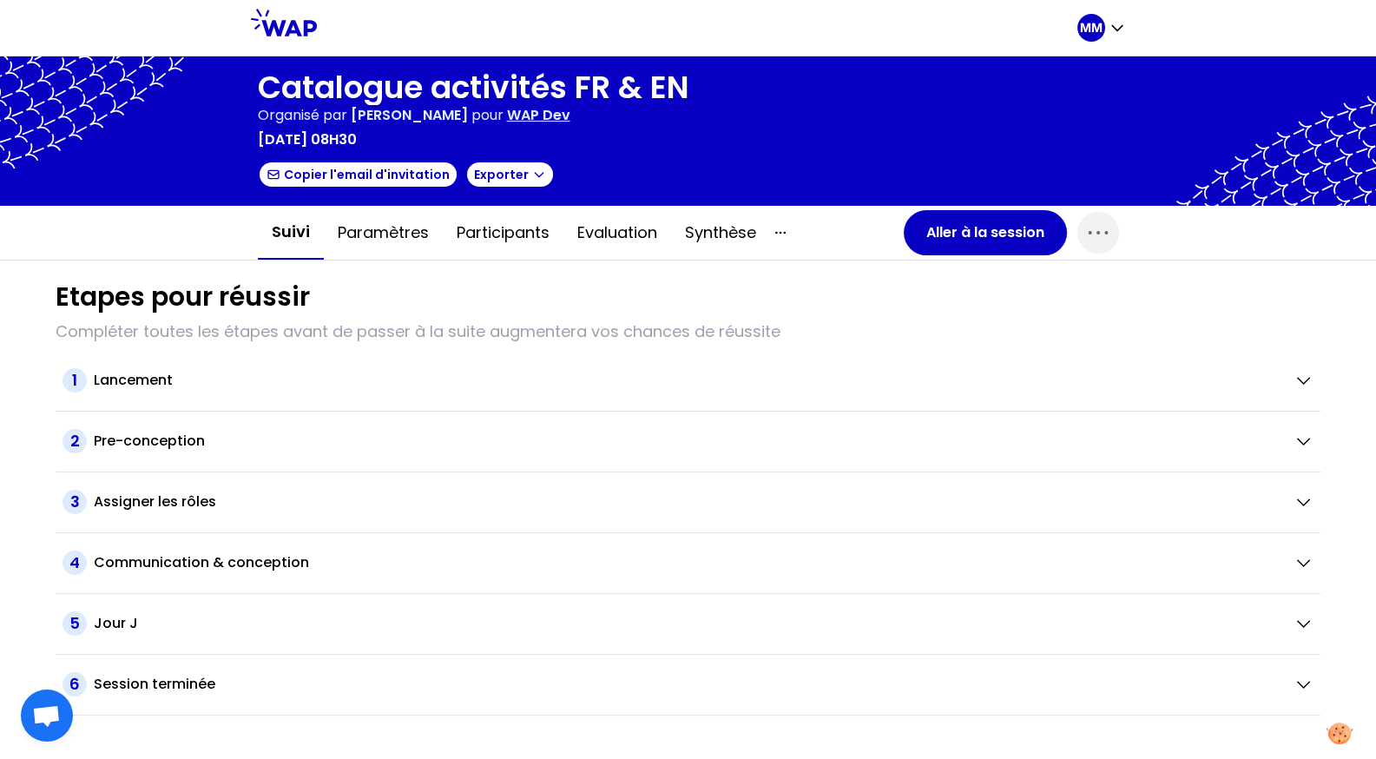
drag, startPoint x: 301, startPoint y: 23, endPoint x: 315, endPoint y: 27, distance: 14.3
click at [301, 23] on icon at bounding box center [284, 23] width 66 height 28
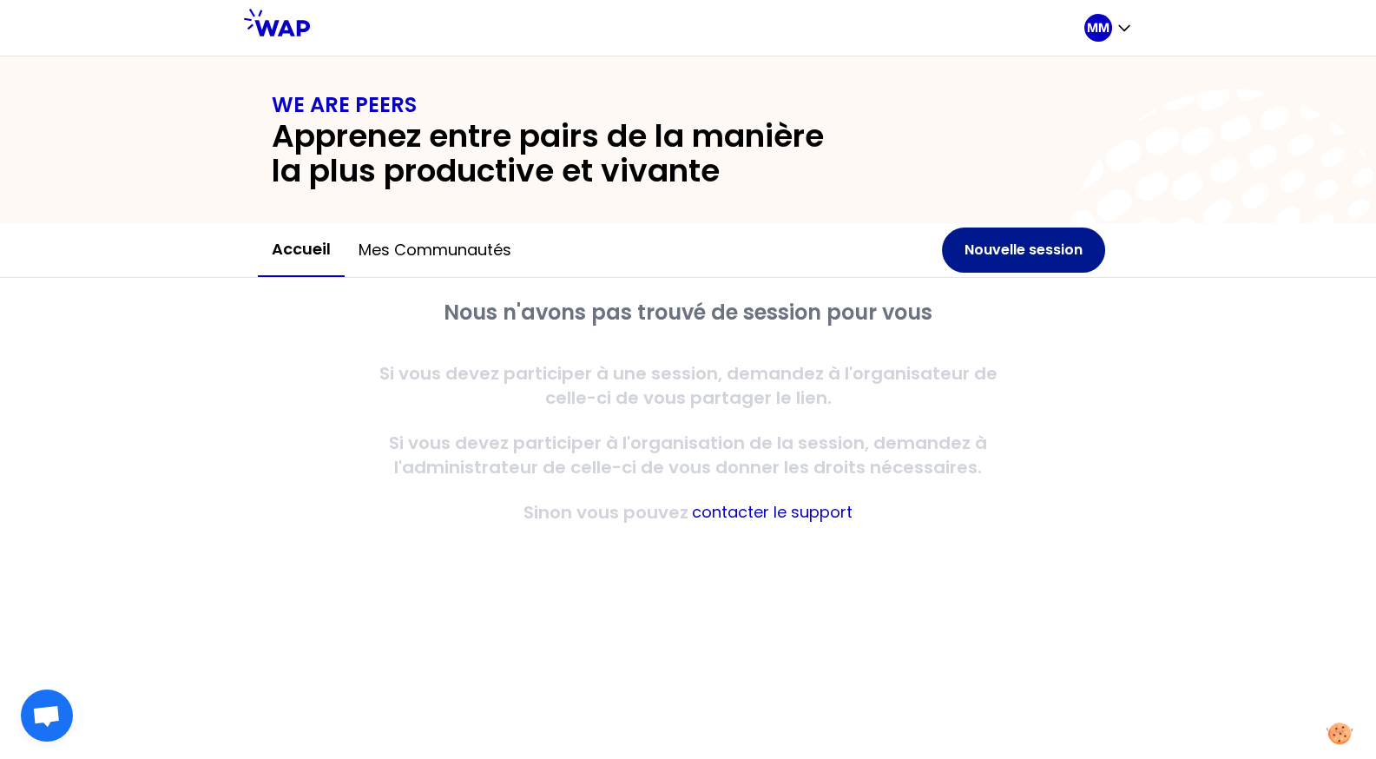
click at [992, 250] on button "Nouvelle session" at bounding box center [1023, 250] width 163 height 45
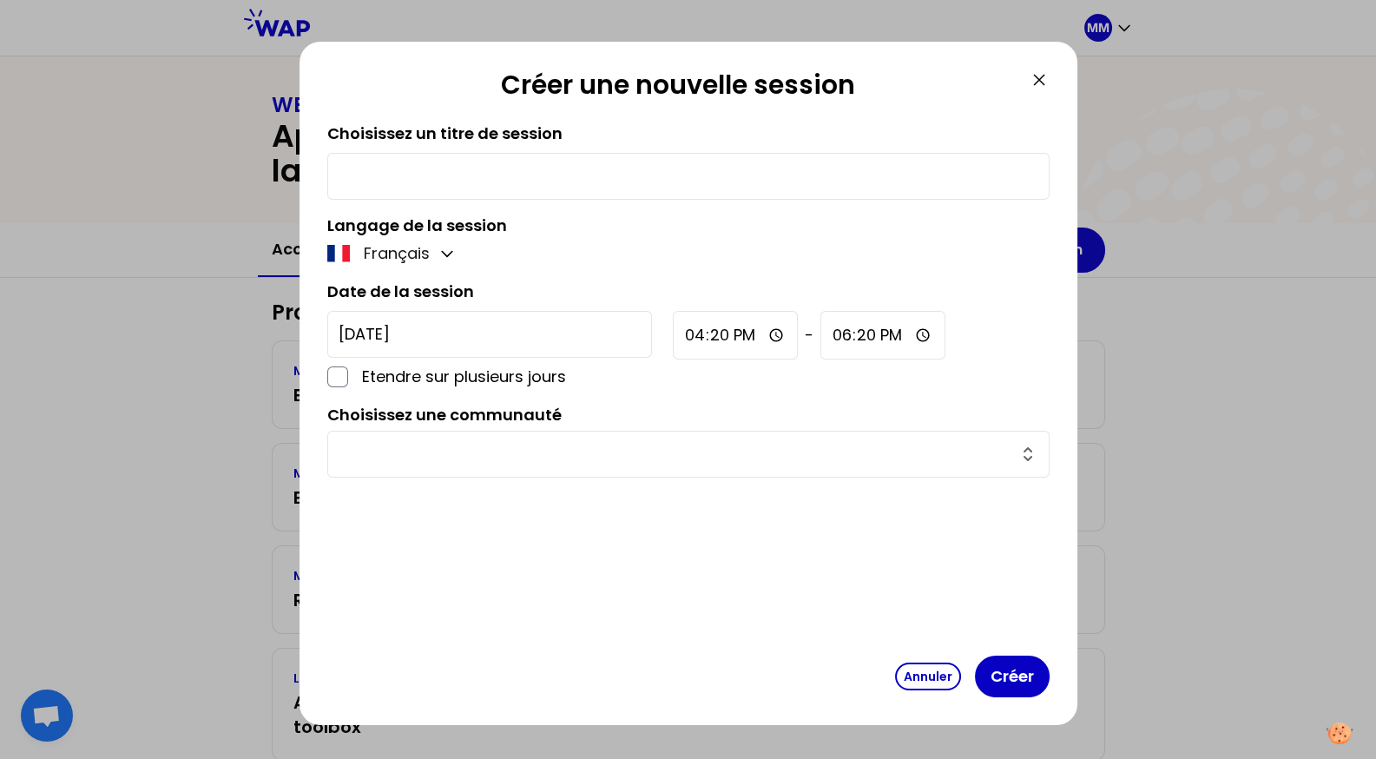
click at [997, 255] on div "Français" at bounding box center [688, 253] width 723 height 24
click at [446, 259] on icon "button" at bounding box center [447, 253] width 17 height 17
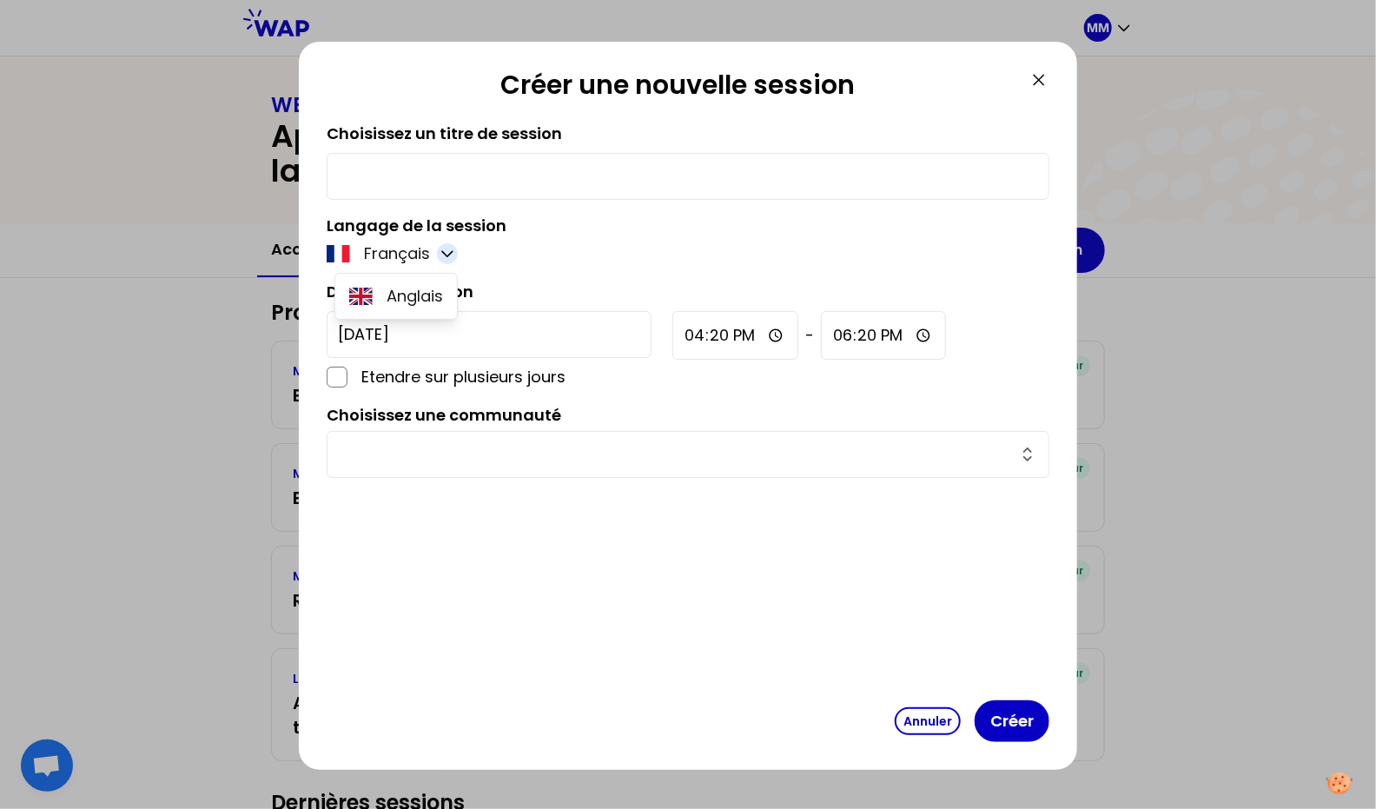
click at [1038, 76] on icon at bounding box center [1038, 79] width 21 height 21
